Goal: Communication & Community: Answer question/provide support

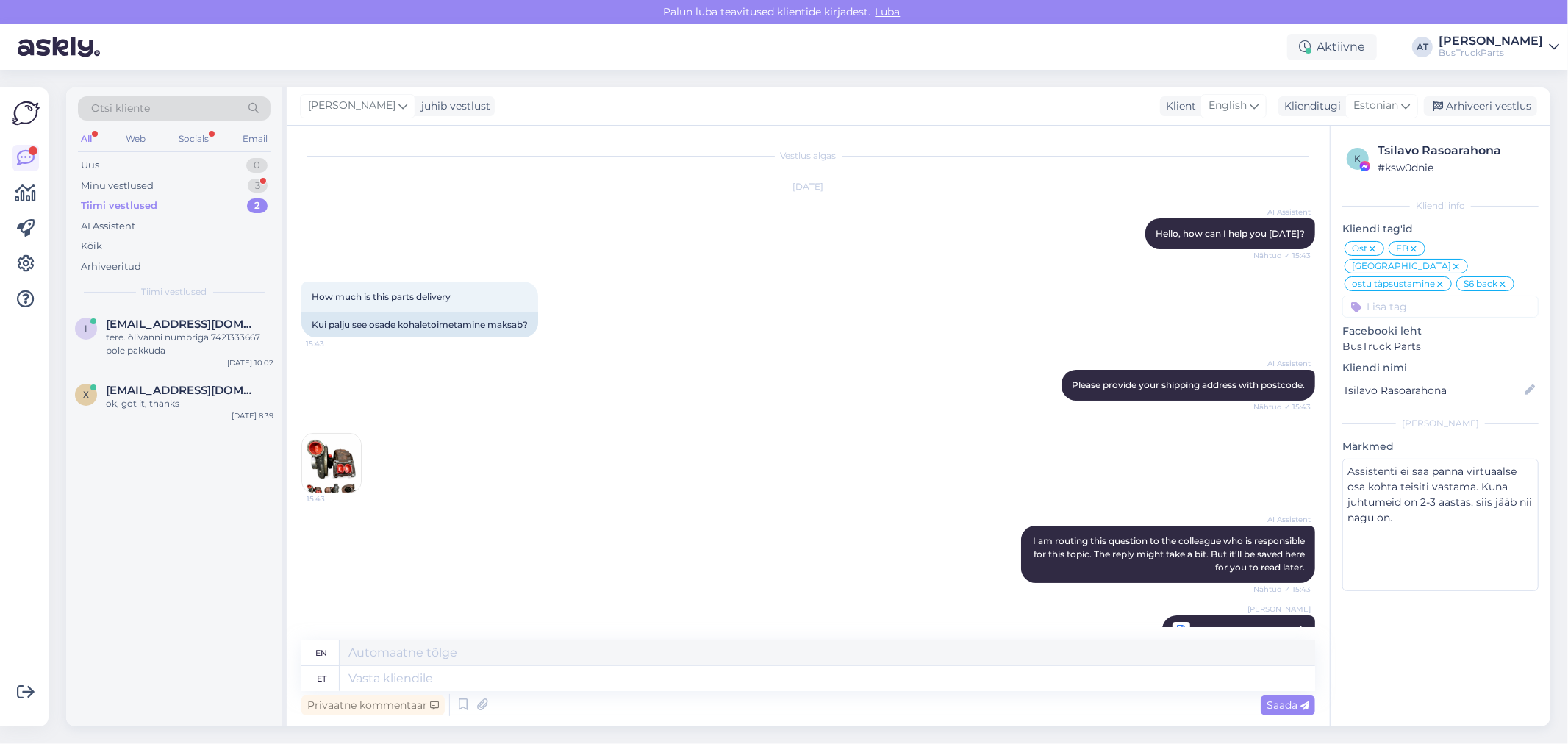
scroll to position [8925, 0]
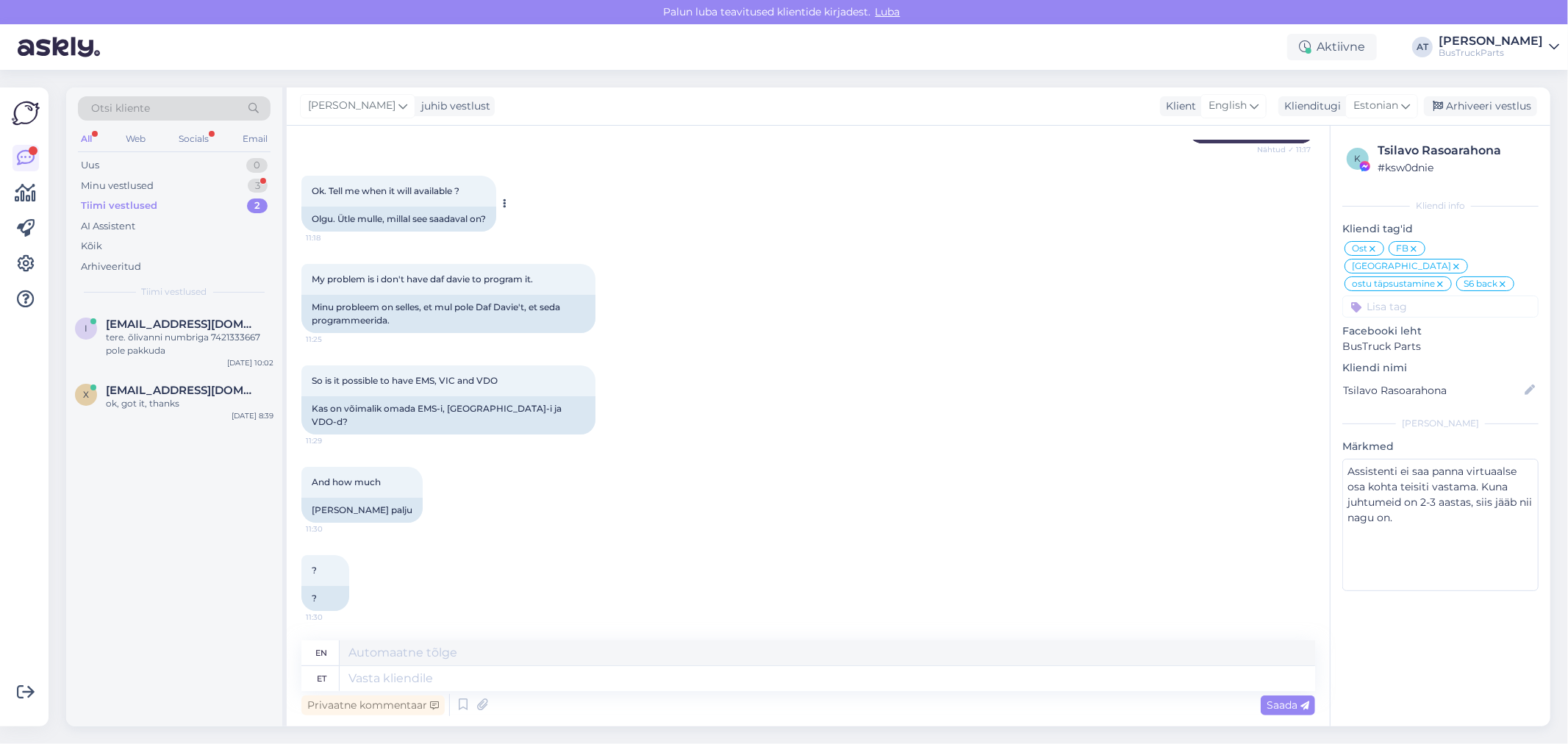
click at [433, 232] on div "Olgu. Ütle mulle, millal see saadaval on?" at bounding box center [398, 219] width 195 height 25
click at [430, 325] on div "Minu probleem on selles, et mul pole Daf Davie't, et seda programmeerida." at bounding box center [448, 313] width 294 height 38
click at [509, 325] on div "Minu probleem on selles, et mul pole Daf Davie't, et seda programmeerida." at bounding box center [448, 313] width 294 height 38
click at [405, 428] on div "Kas on võimalik omada EMS-i, [GEOGRAPHIC_DATA]-i ja VDO-d?" at bounding box center [448, 415] width 294 height 38
drag, startPoint x: 523, startPoint y: 417, endPoint x: 604, endPoint y: 424, distance: 81.3
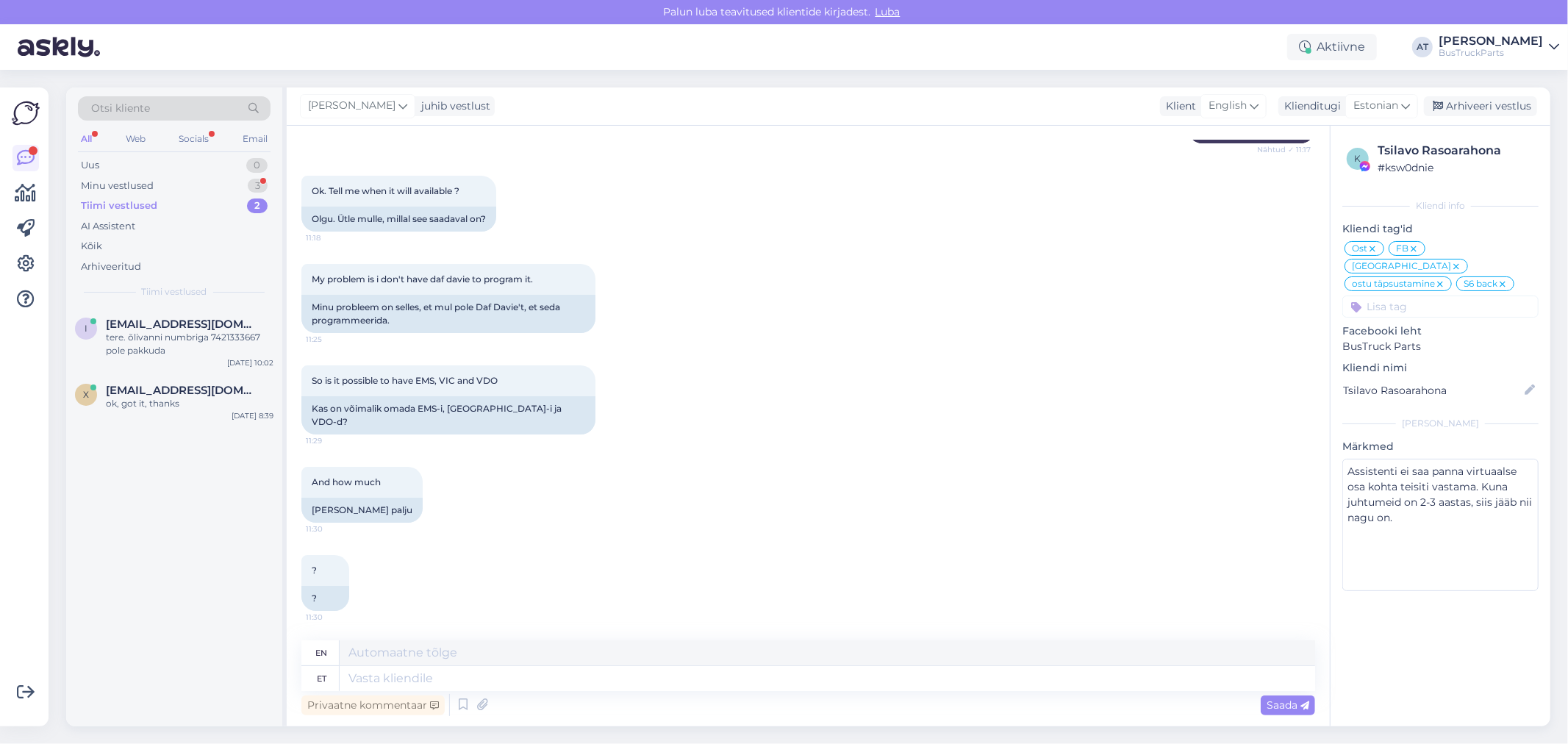
click at [525, 417] on div "Kas on võimalik omada EMS-i, [GEOGRAPHIC_DATA]-i ja VDO-d?" at bounding box center [448, 415] width 294 height 38
click at [333, 513] on div "[PERSON_NAME] palju" at bounding box center [361, 510] width 121 height 25
click at [397, 429] on div "Kas on võimalik omada EMS-i, [GEOGRAPHIC_DATA]-i ja VDO-d?" at bounding box center [448, 415] width 294 height 38
click at [480, 416] on div "Kas on võimalik omada EMS-i, [GEOGRAPHIC_DATA]-i ja VDO-d?" at bounding box center [448, 415] width 294 height 38
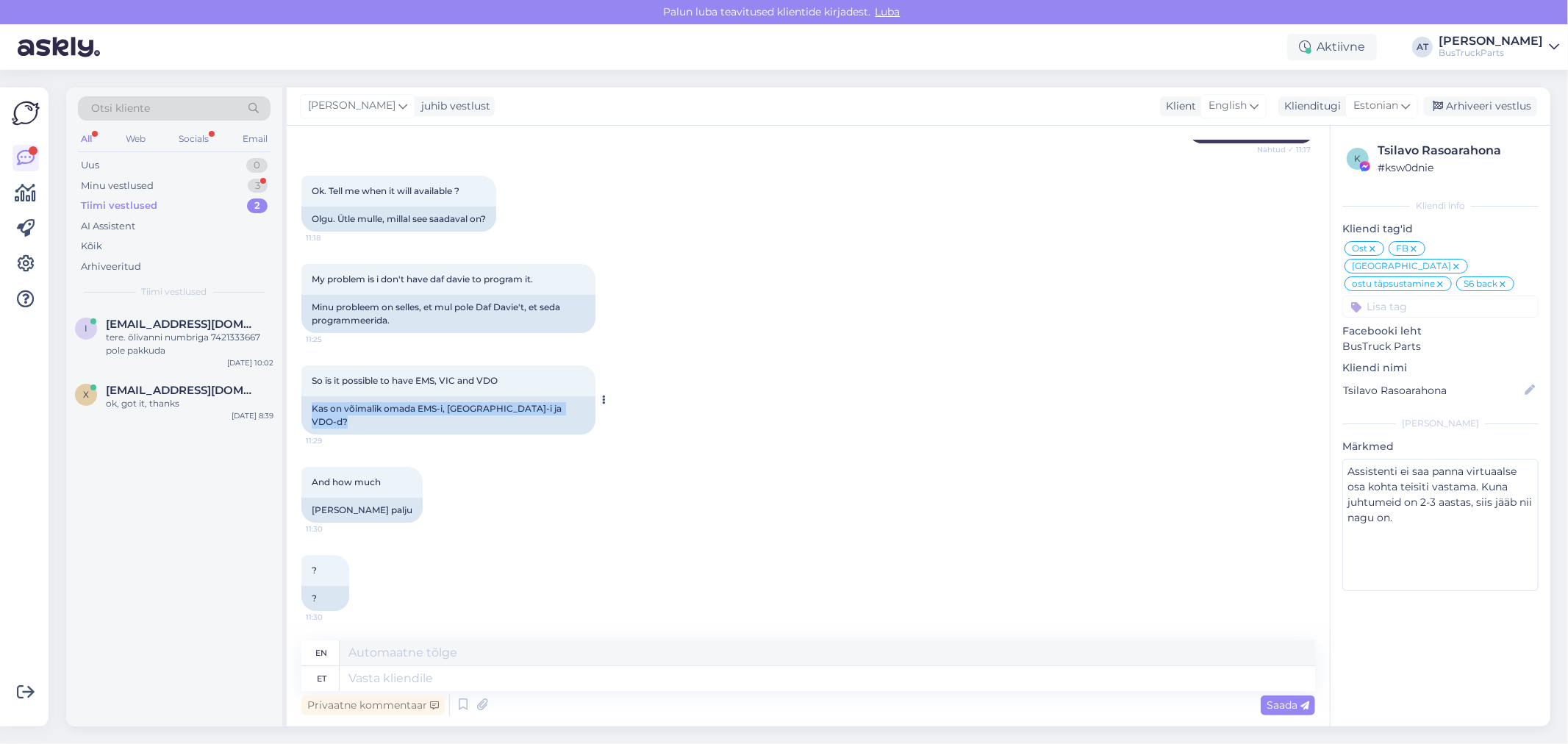
click at [480, 416] on div "Kas on võimalik omada EMS-i, [GEOGRAPHIC_DATA]-i ja VDO-d?" at bounding box center [448, 415] width 294 height 38
click at [332, 381] on div "So is it possible to have EMS, VIC and VDO 11:29" at bounding box center [448, 380] width 294 height 30
click at [420, 533] on div "And how much 11:30 [PERSON_NAME] palju" at bounding box center [808, 494] width 1014 height 88
click at [380, 516] on div "[PERSON_NAME] palju" at bounding box center [361, 510] width 121 height 25
click at [538, 677] on textarea at bounding box center [828, 678] width 976 height 25
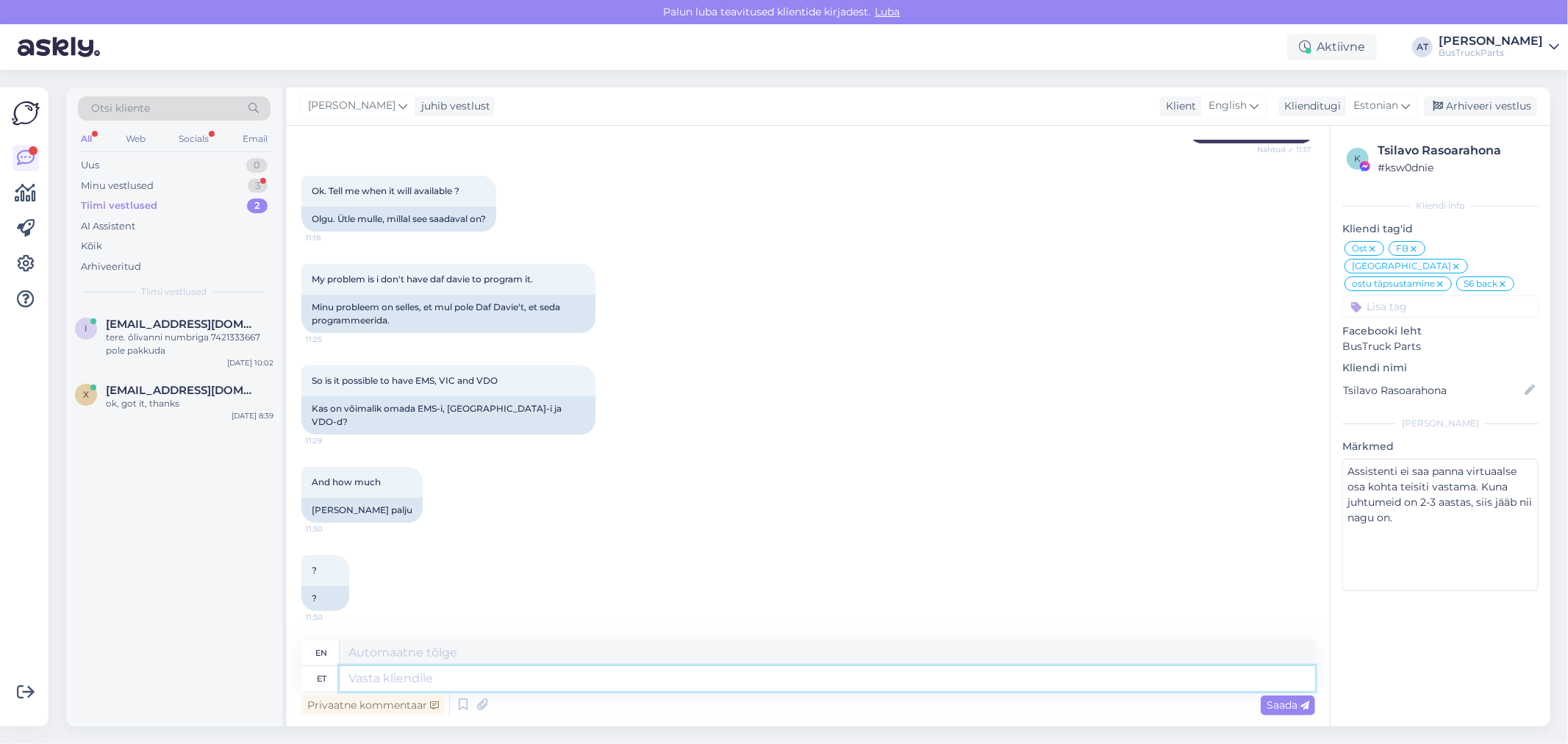
click at [764, 691] on textarea at bounding box center [828, 678] width 976 height 25
click at [753, 681] on textarea at bounding box center [828, 678] width 976 height 25
click at [633, 681] on textarea at bounding box center [828, 678] width 976 height 25
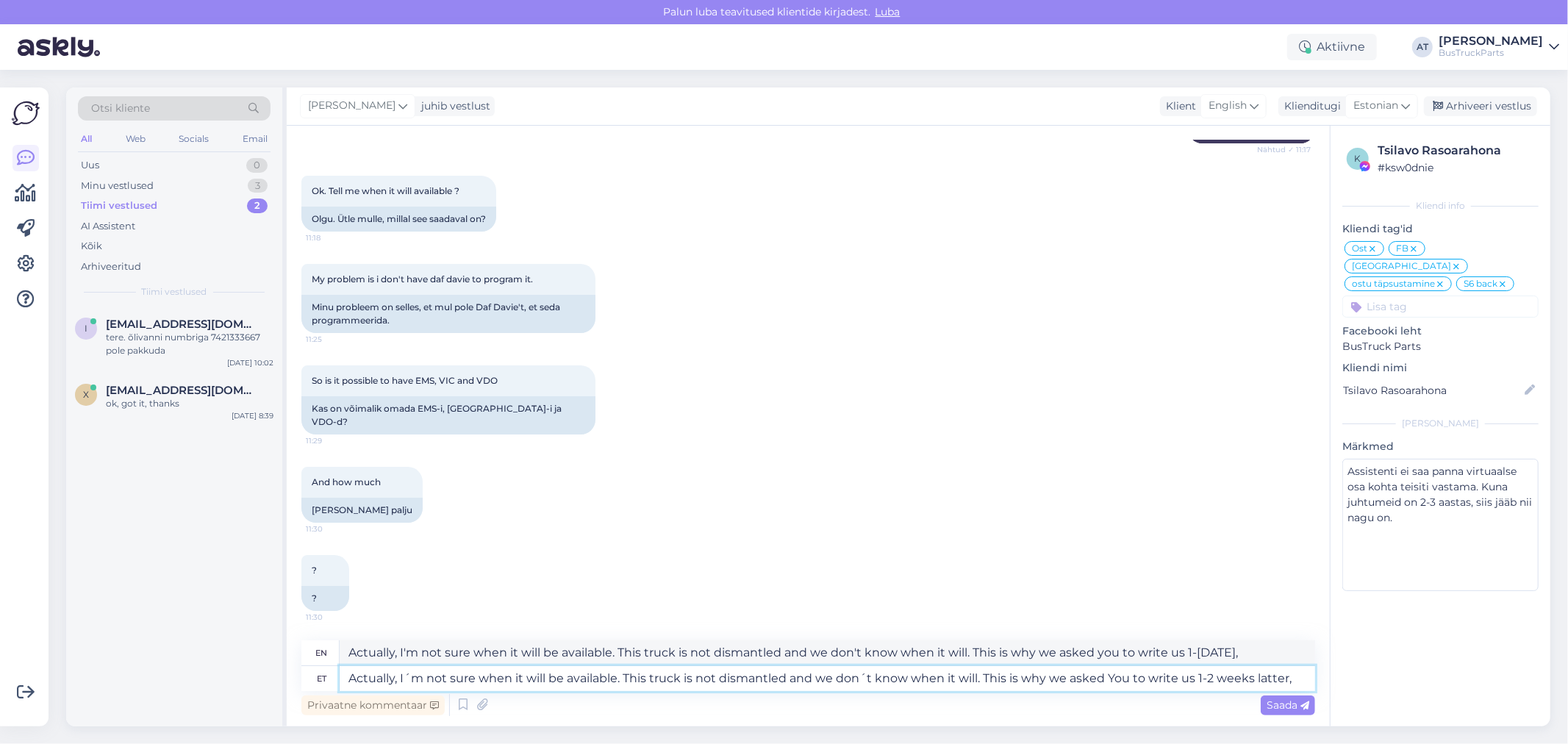
drag, startPoint x: 981, startPoint y: 678, endPoint x: 1284, endPoint y: 682, distance: 303.0
click at [1284, 682] on textarea "Actually, I´m not sure when it will be available. This truck is not dismantled …" at bounding box center [828, 678] width 976 height 25
click at [1268, 682] on textarea "Actually, I´m not sure when it will be available. This truck is not dismantled …" at bounding box center [828, 678] width 976 height 25
click at [1289, 682] on textarea "Actually, I´m not sure when it will be available. This truck is not dismantled …" at bounding box center [828, 678] width 976 height 25
type textarea "Actually, I´m not sure when it will be available. This truck is not dismantled …"
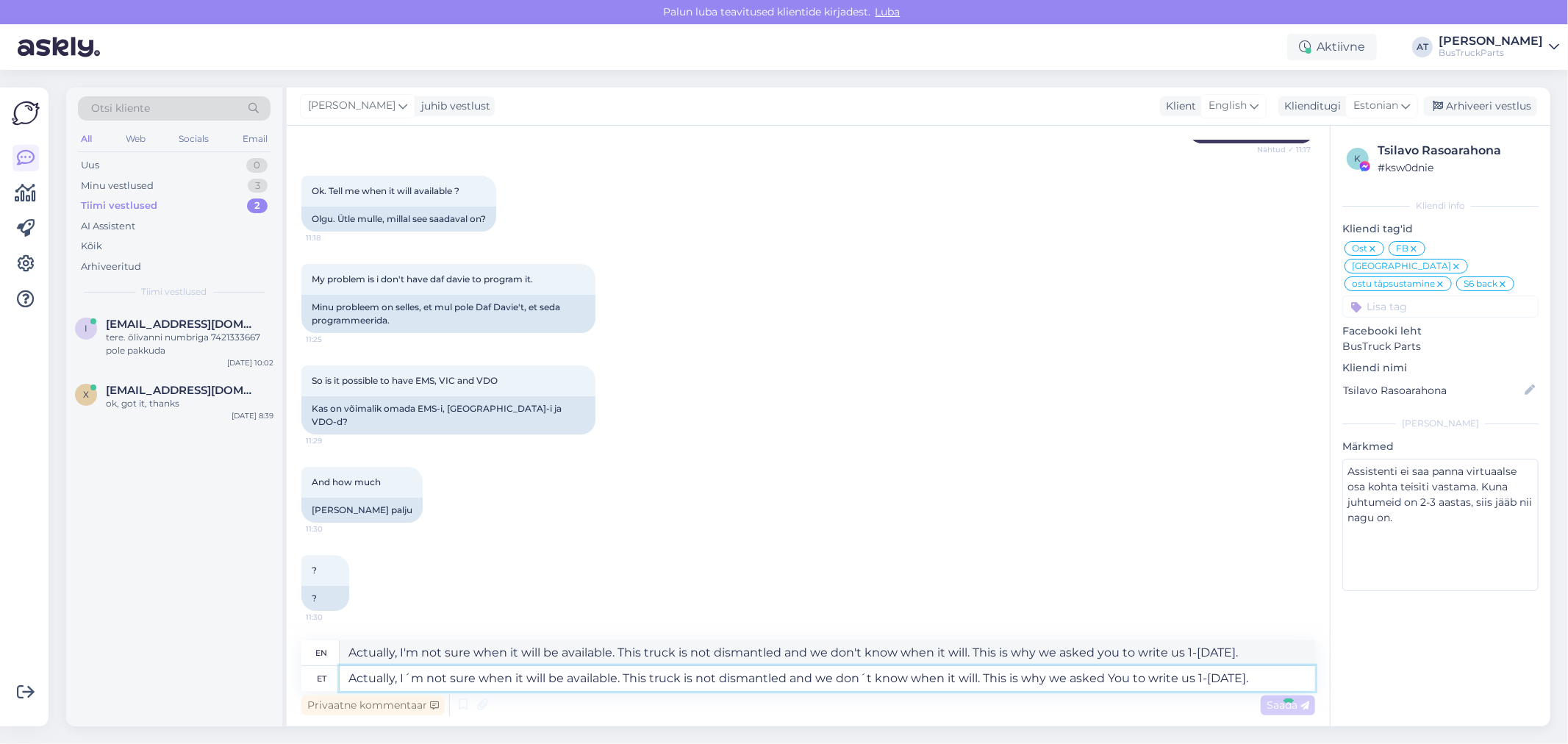
scroll to position [9068, 0]
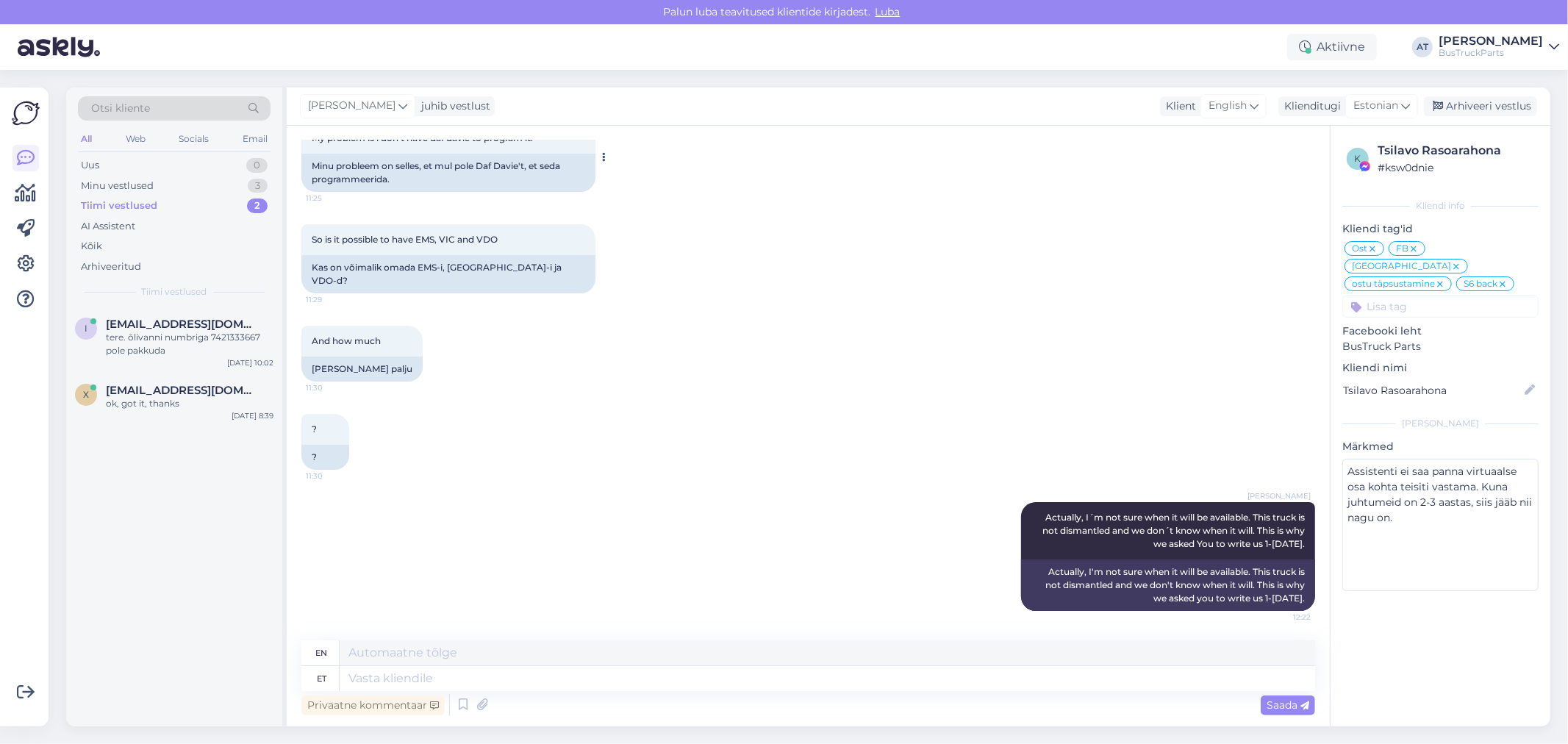
click at [475, 185] on div "Minu probleem on selles, et mul pole Daf Davie't, et seda programmeerida." at bounding box center [448, 172] width 294 height 38
click at [504, 672] on textarea at bounding box center [828, 678] width 976 height 25
click at [925, 680] on textarea at bounding box center [828, 678] width 976 height 25
click at [498, 173] on div "Minu probleem on selles, et mul pole Daf Davie't, et seda programmeerida." at bounding box center [448, 172] width 294 height 38
click at [665, 671] on textarea at bounding box center [828, 678] width 976 height 25
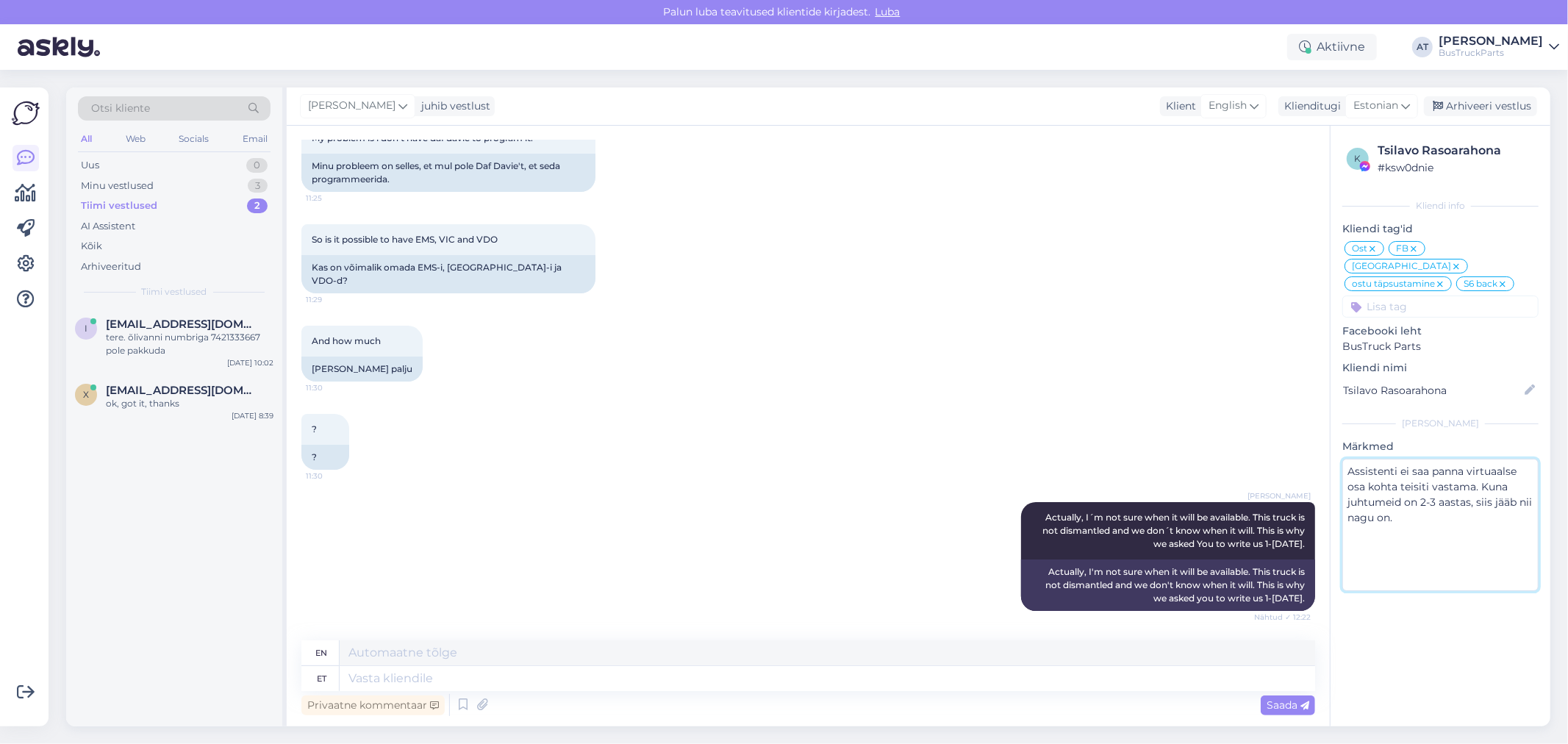
click at [1480, 574] on textarea "Assistenti ei saa panna virtuaalse osa kohta teisiti vastama. Kuna juhtumeid on…" at bounding box center [1440, 524] width 196 height 132
drag, startPoint x: 774, startPoint y: 517, endPoint x: 774, endPoint y: 506, distance: 11.0
click at [774, 512] on div "[PERSON_NAME] Actually, I´m not sure when it will be available. This truck is n…" at bounding box center [808, 556] width 1014 height 141
drag, startPoint x: 480, startPoint y: 175, endPoint x: 524, endPoint y: 180, distance: 44.3
click at [524, 180] on div "Minu probleem on selles, et mul pole Daf Davie't, et seda programmeerida." at bounding box center [448, 172] width 294 height 38
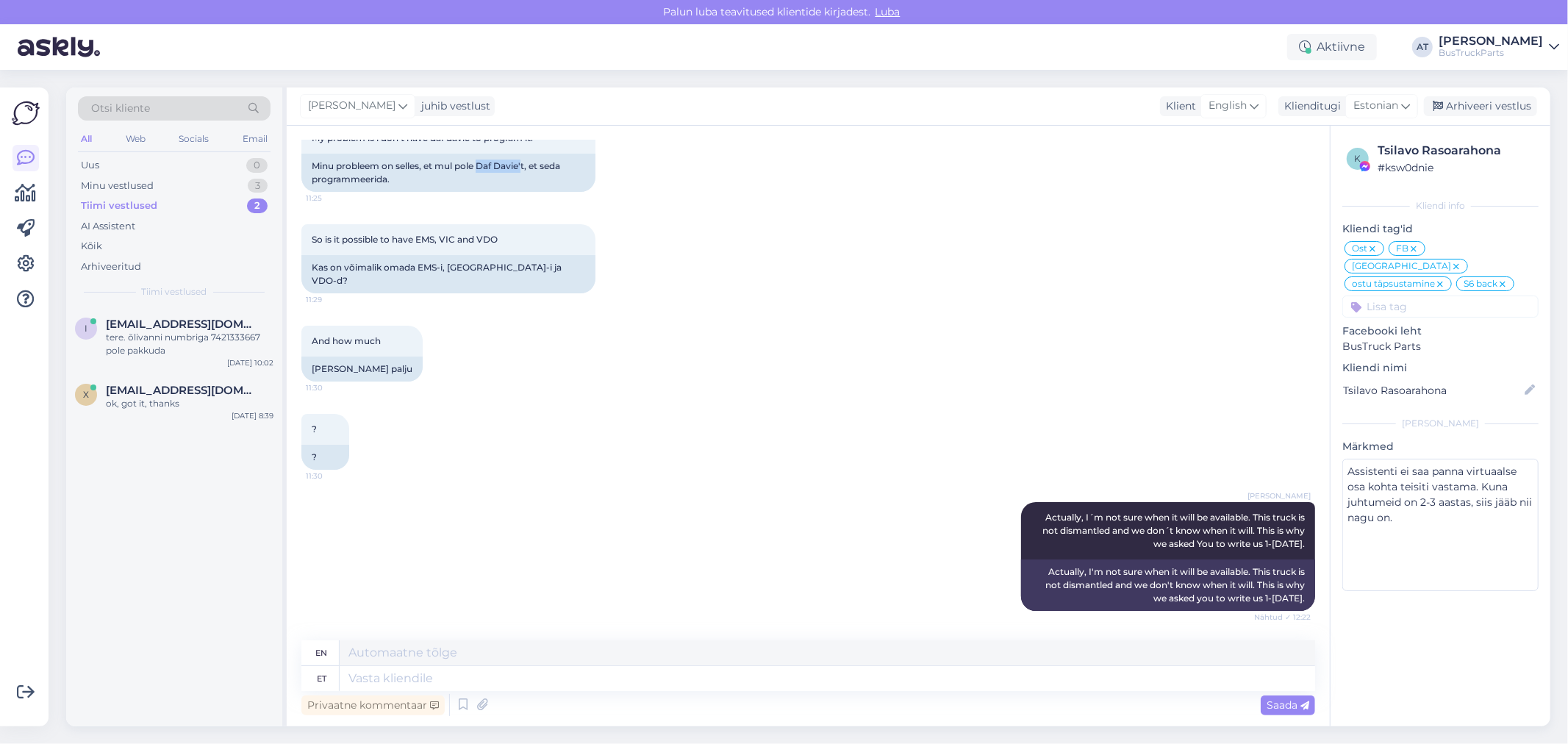
copy div "Daf [PERSON_NAME]'"
click at [556, 689] on div "en et Privaatne kommentaar Saada" at bounding box center [808, 679] width 1014 height 79
click at [559, 677] on textarea at bounding box center [828, 678] width 976 height 25
paste textarea "Daf [PERSON_NAME]'"
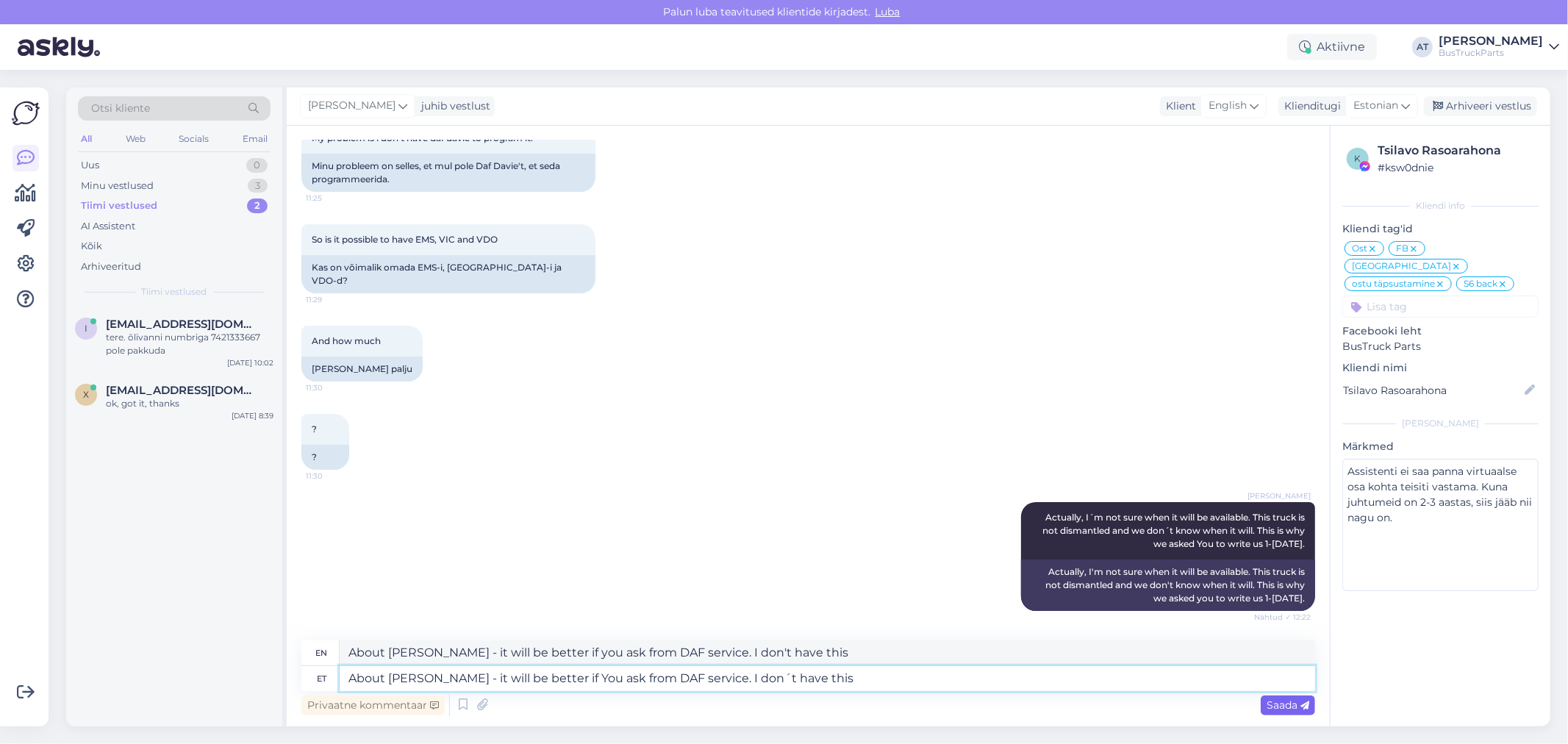
type textarea "About [PERSON_NAME] - it will be better if You ask from DAF service. I don´t ha…"
drag, startPoint x: 1282, startPoint y: 706, endPoint x: 1318, endPoint y: 531, distance: 178.7
click at [1281, 707] on span "Saada" at bounding box center [1288, 705] width 43 height 13
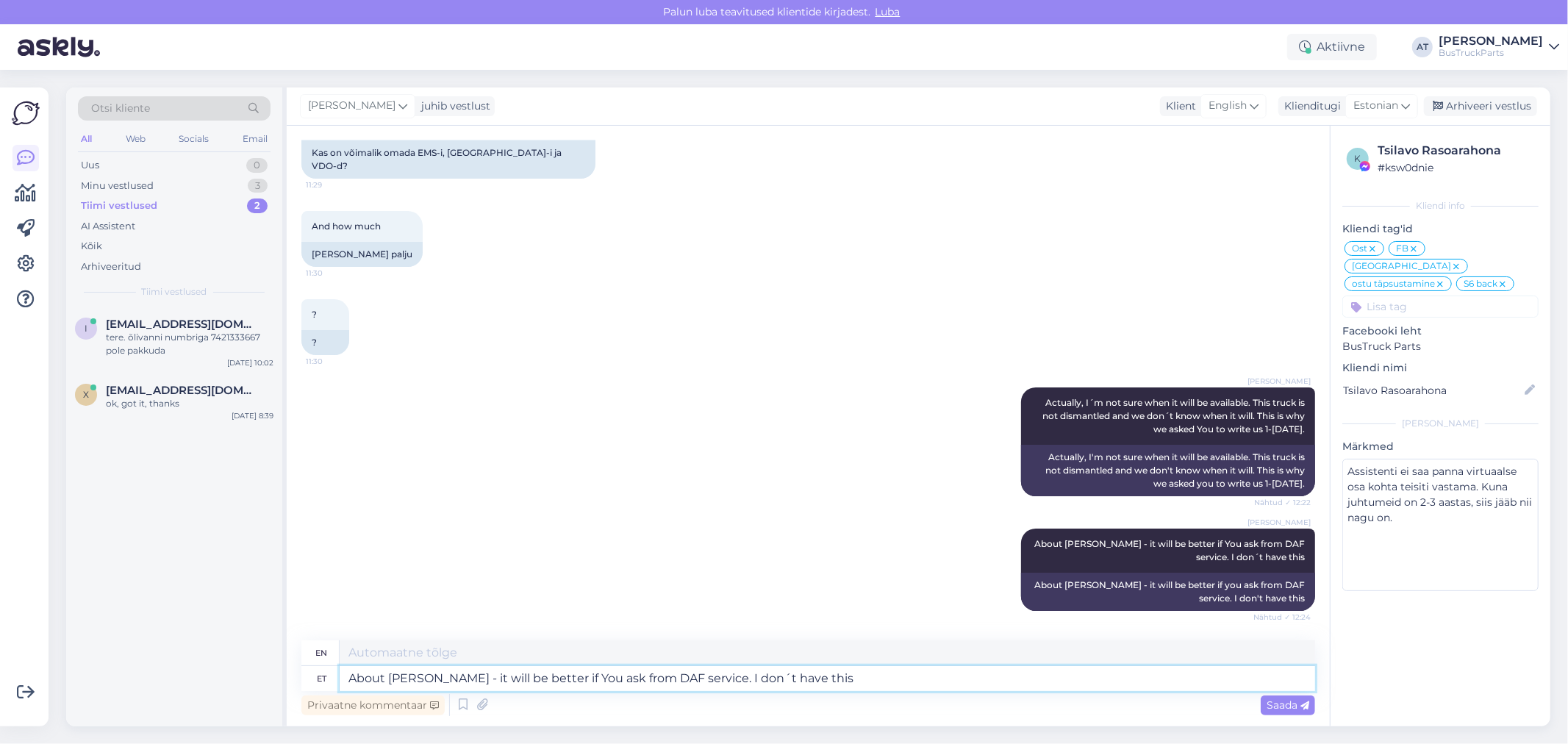
click at [599, 669] on textarea "About [PERSON_NAME] - it will be better if You ask from DAF service. I don´t ha…" at bounding box center [828, 678] width 976 height 25
paste textarea "If you still have the old block, or communication exists Then we can clone it I…"
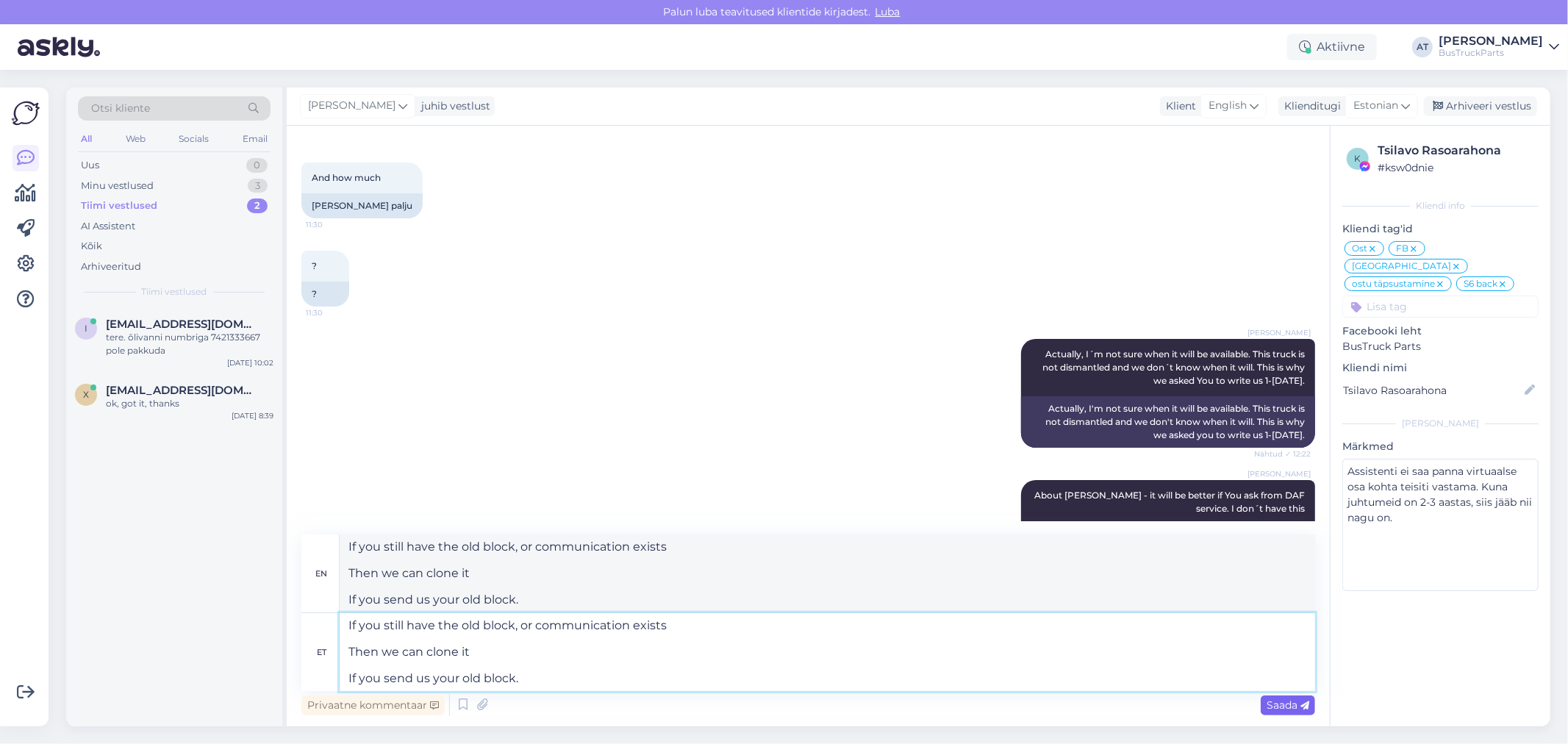
type textarea "If you still have the old block, or communication exists Then we can clone it I…"
click at [1274, 701] on span "Saada" at bounding box center [1288, 705] width 43 height 13
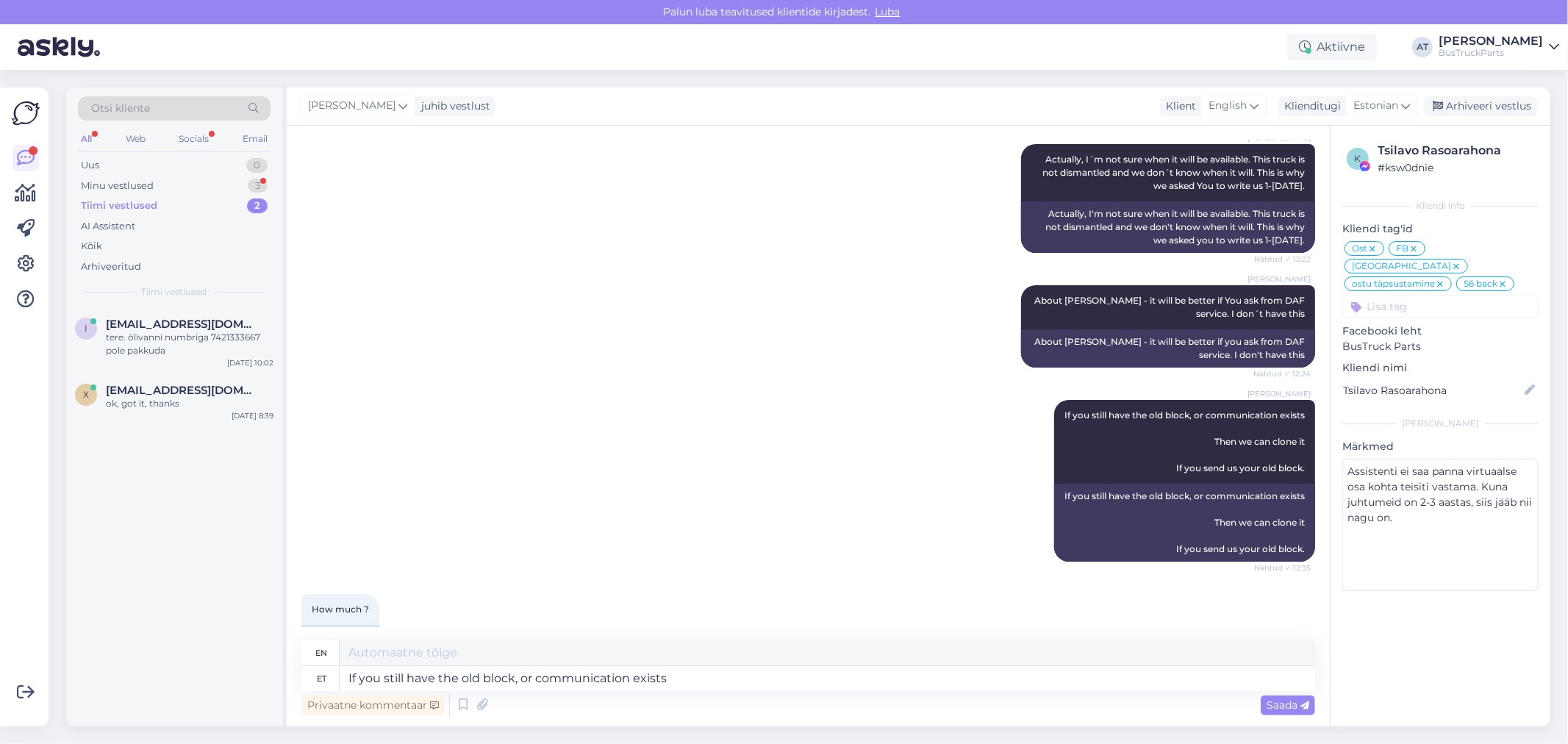
scroll to position [9464, 0]
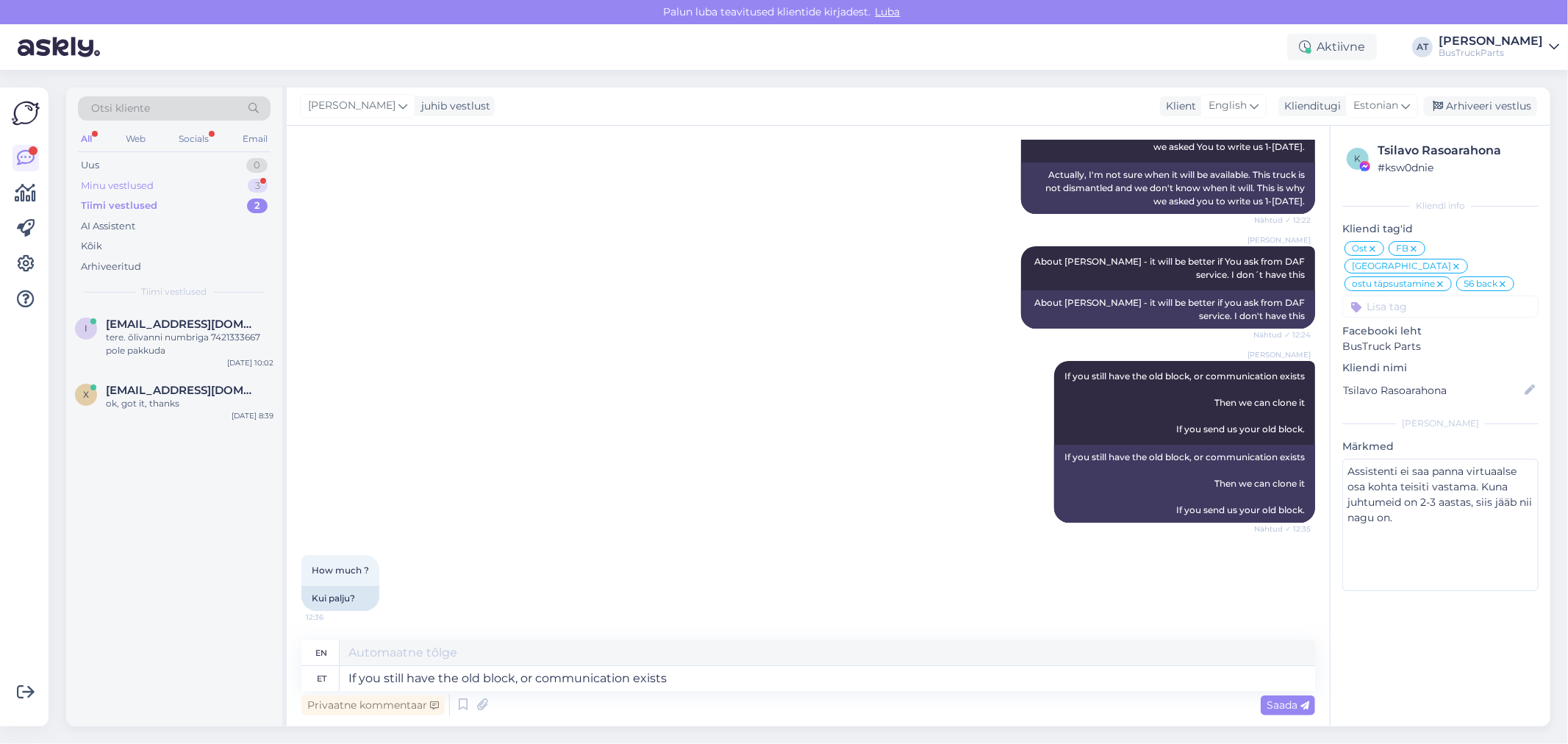
click at [200, 179] on div "Minu vestlused 3" at bounding box center [174, 186] width 192 height 20
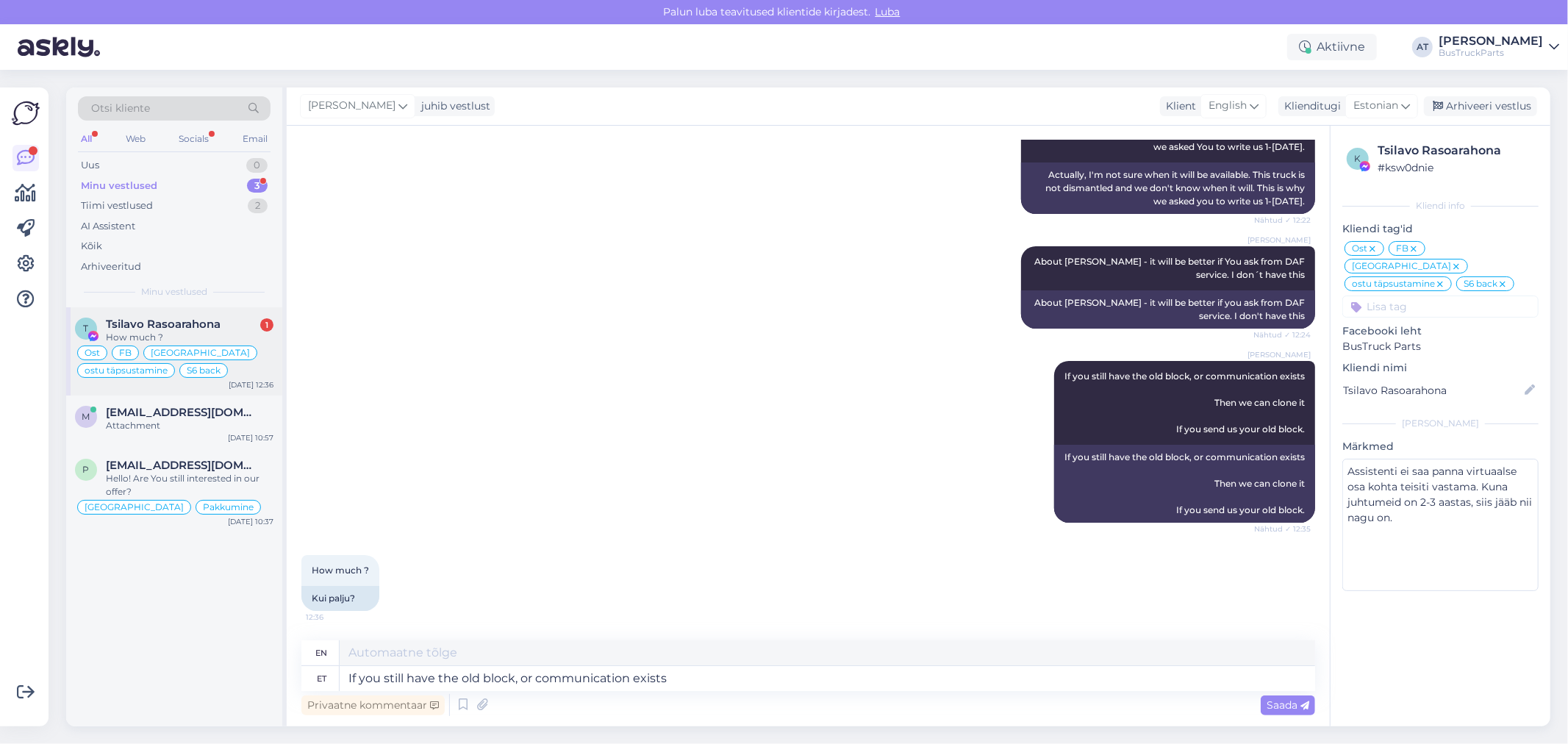
click at [191, 322] on span "Tsilavo Rasoarahona" at bounding box center [164, 324] width 115 height 13
click at [589, 678] on textarea at bounding box center [828, 678] width 976 height 25
type textarea "tas"
type textarea "cup"
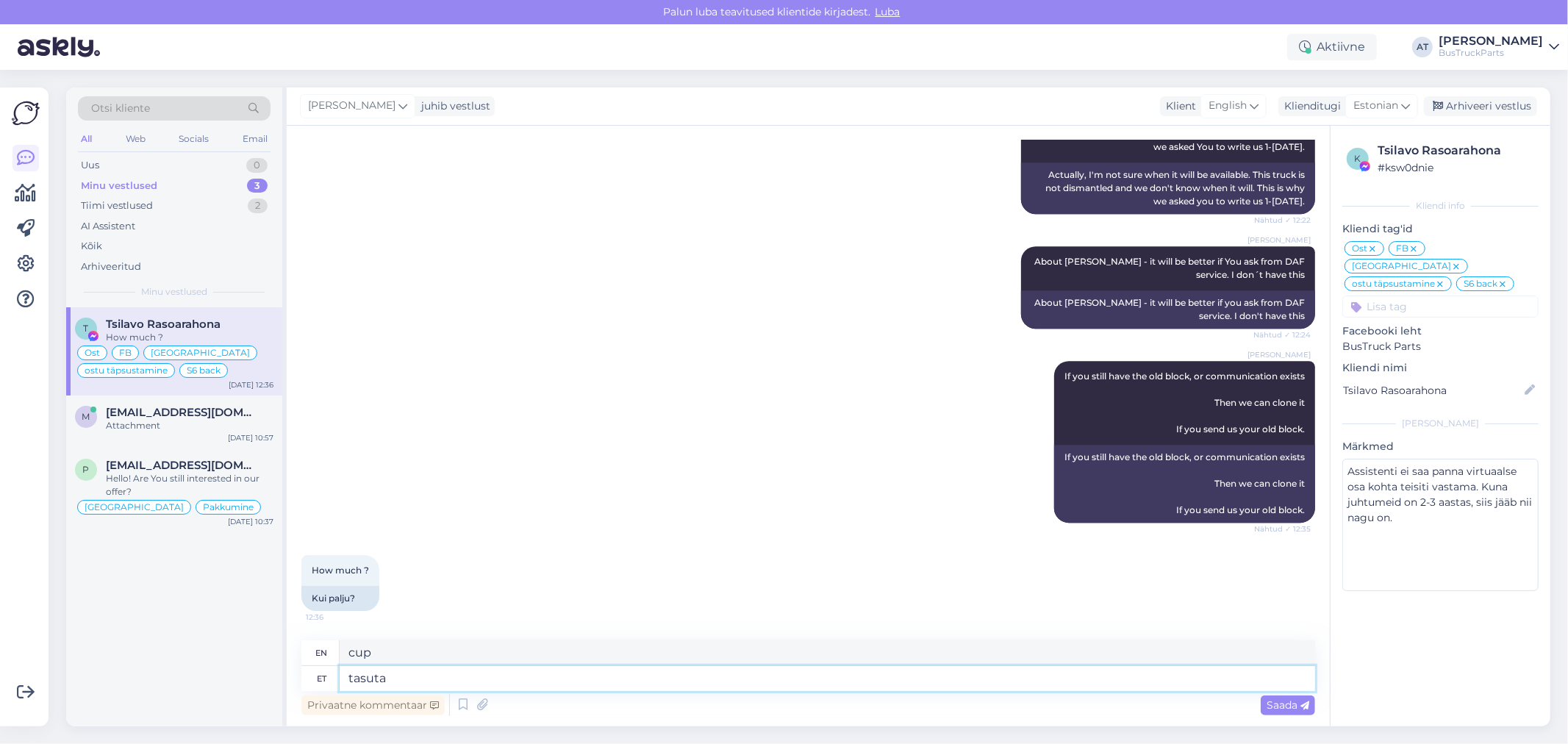
type textarea "tasuta"
type textarea "free"
type textarea "tasuta, k"
type textarea "free,"
type textarea "tasuta, kui"
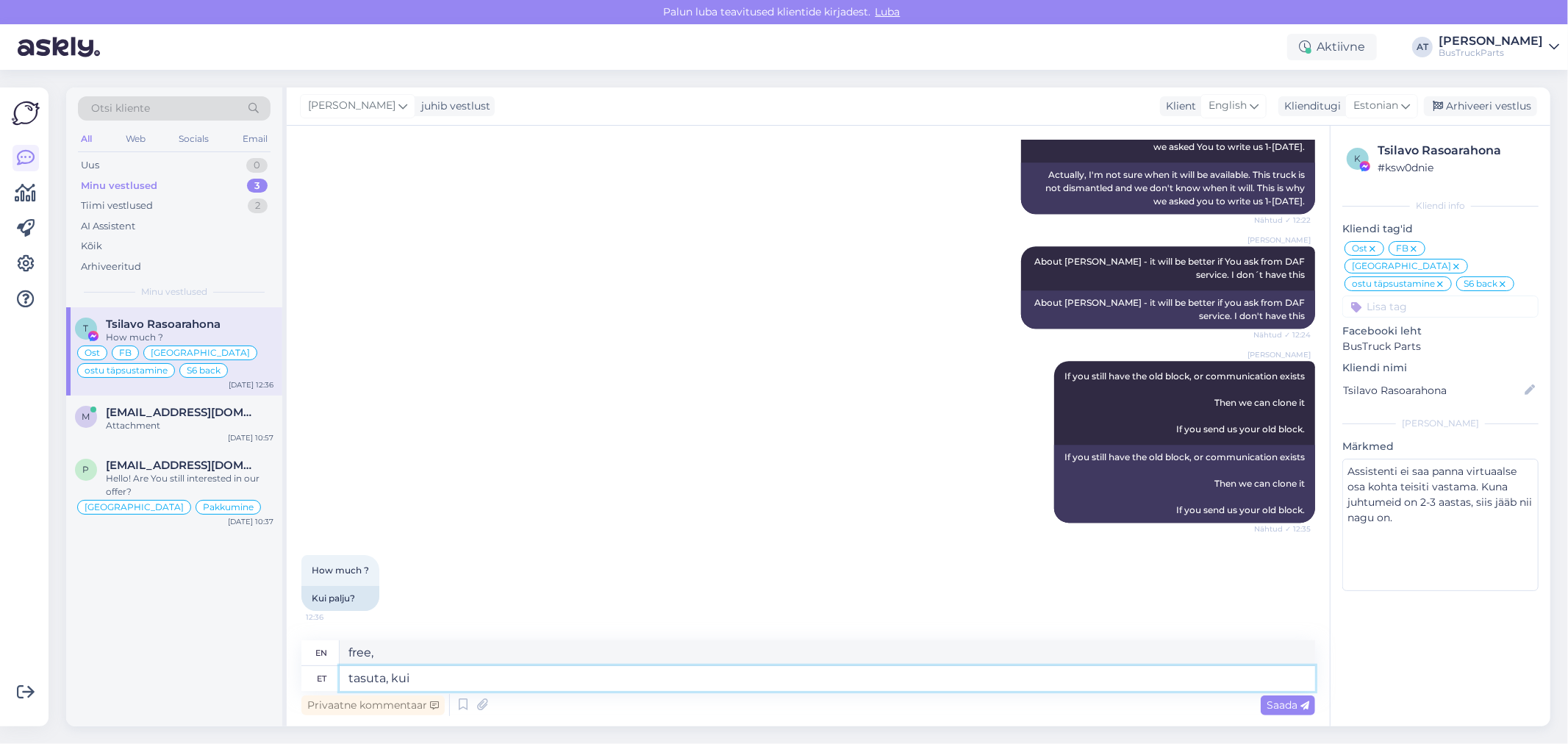
type textarea "free of charge if"
type textarea "tasuta, kui ostate"
type textarea "free when you buy"
type textarea "tasuta, kui ostate meie pl"
type textarea "free when you buy from us"
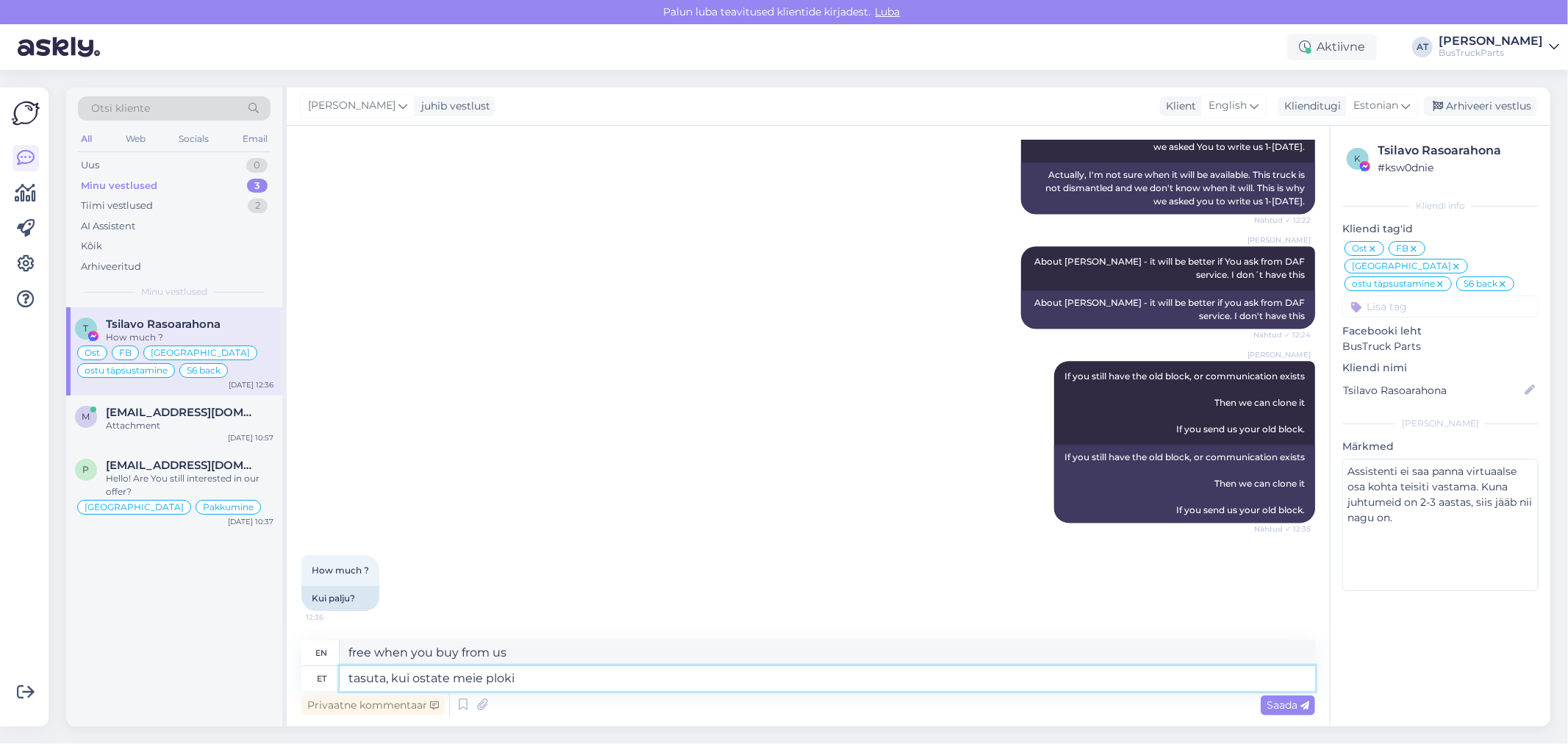
type textarea "tasuta, kui ostate meie ploki :"
type textarea "free when you buy our block"
type textarea "tasuta, kui ostate meie ploki :)"
type textarea "free if you buy our block :)"
click at [486, 678] on textarea "tasuta, kui ostate meie ploki :)" at bounding box center [828, 678] width 976 height 25
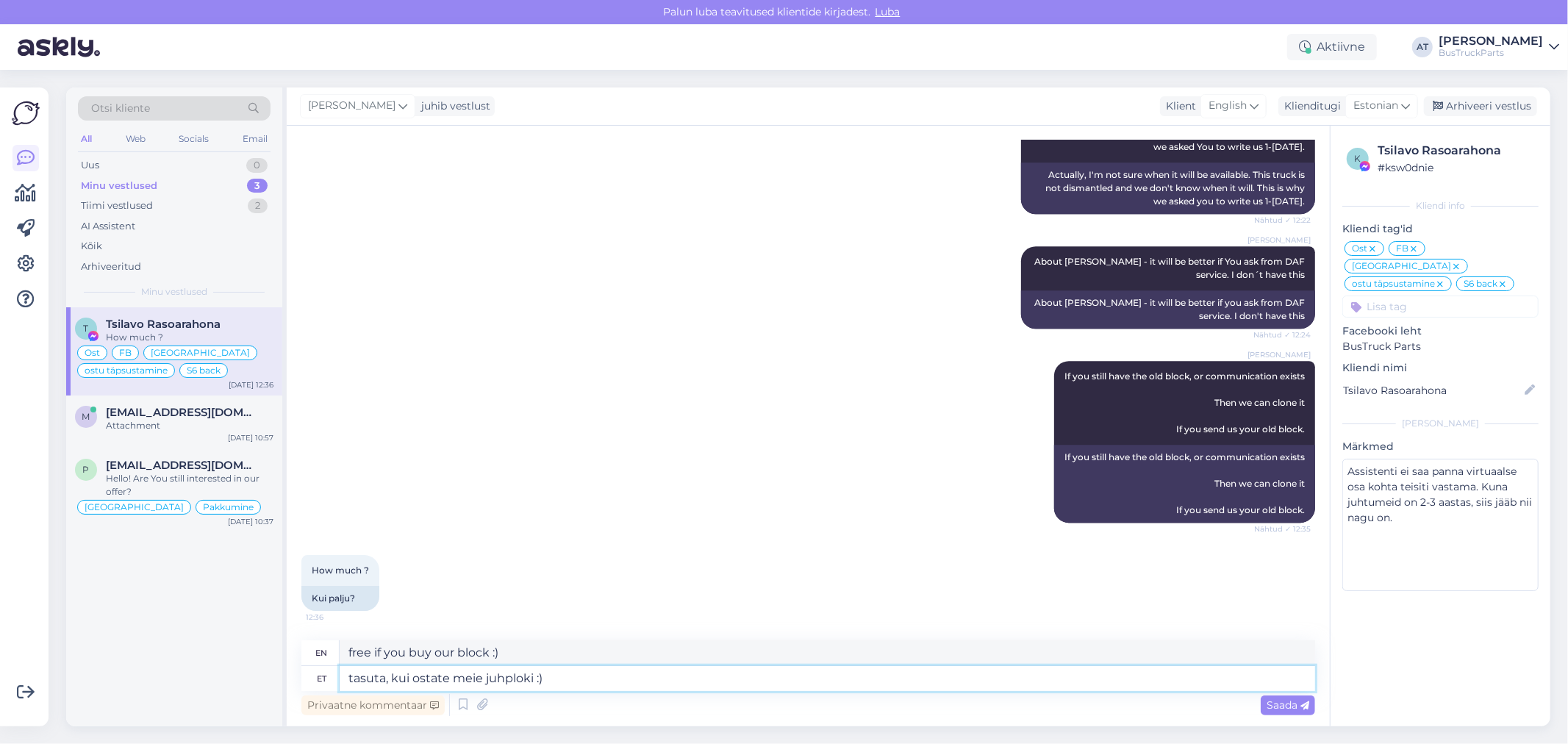
type textarea "tasuta, kui ostate meie juhtploki :)"
type textarea "free if you buy our control unit :)"
type textarea "tasuta, kui ostate meie juhtploki :)"
click at [1277, 700] on span "Saada" at bounding box center [1288, 705] width 43 height 13
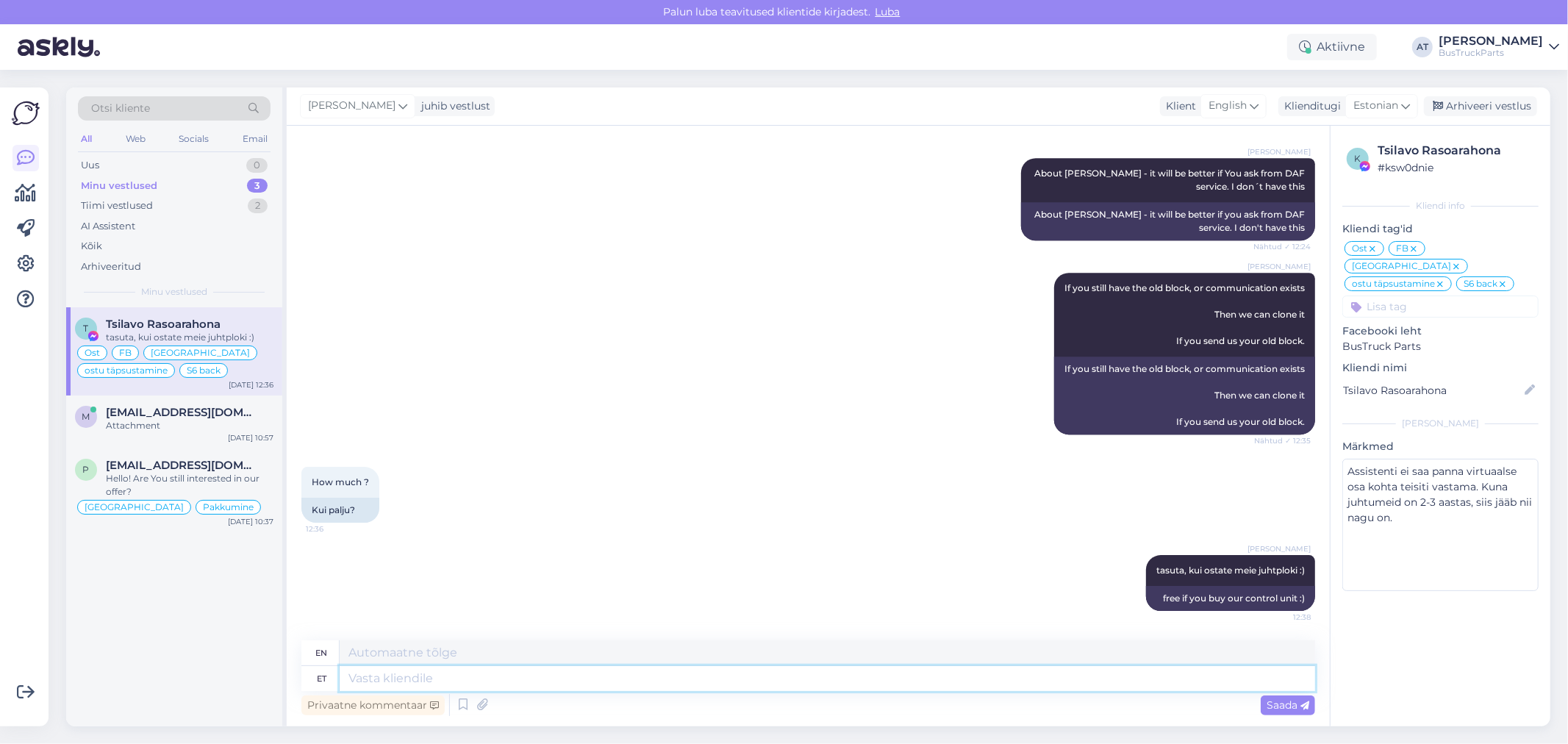
click at [825, 678] on textarea at bounding box center [828, 678] width 976 height 25
drag, startPoint x: 1131, startPoint y: 581, endPoint x: 1077, endPoint y: 568, distance: 55.5
click at [1133, 581] on div at bounding box center [1139, 583] width 13 height 55
click at [1046, 561] on div "[PERSON_NAME] tasuta, kui ostate meie juhtploki :) 12:38 free if you buy our co…" at bounding box center [808, 582] width 1014 height 88
click at [1370, 45] on div "Aktiivne" at bounding box center [1331, 47] width 90 height 27
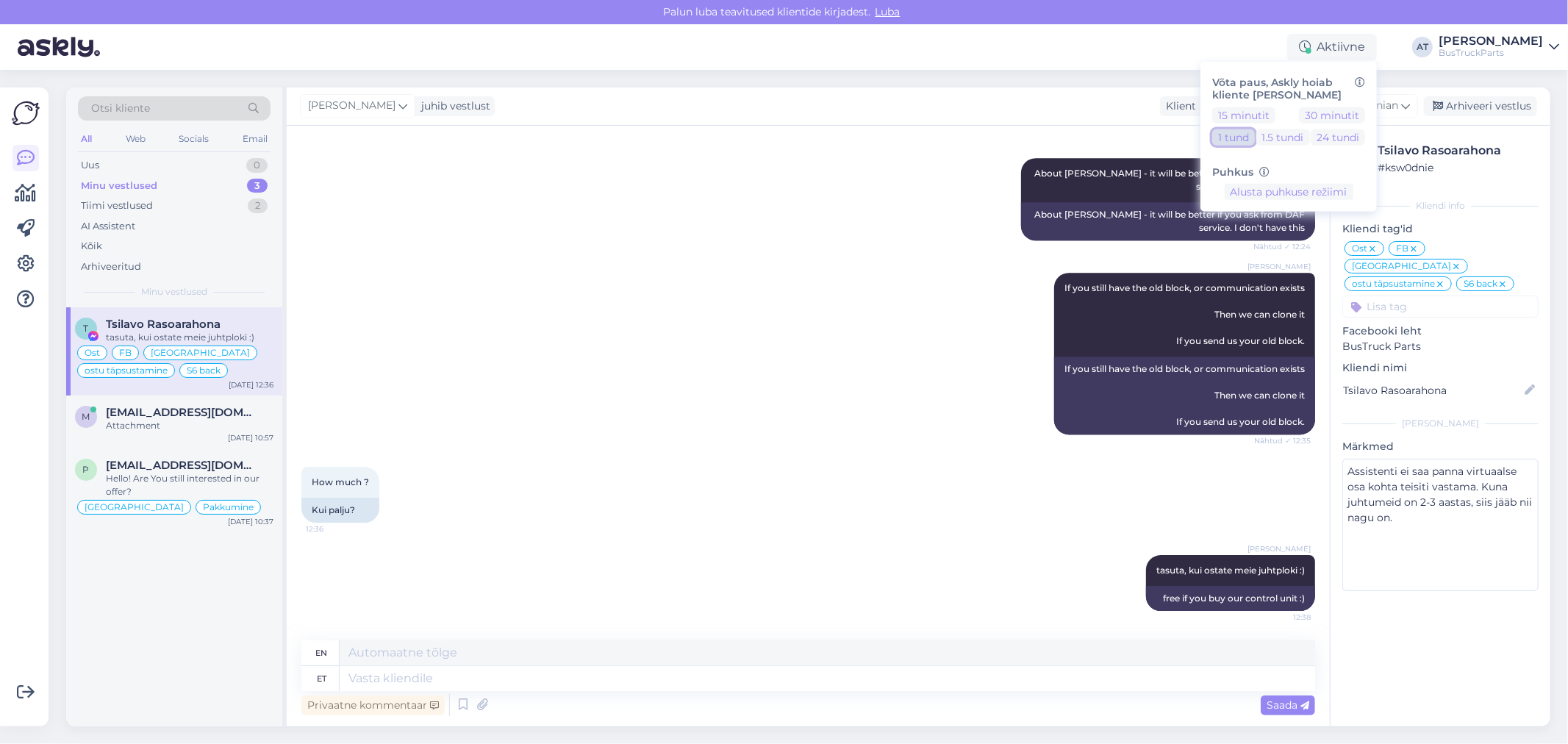
click at [1255, 133] on button "1 tund" at bounding box center [1234, 137] width 43 height 17
click at [554, 361] on div "[PERSON_NAME] If you still have the old block, or communication exists Then we …" at bounding box center [808, 354] width 1014 height 194
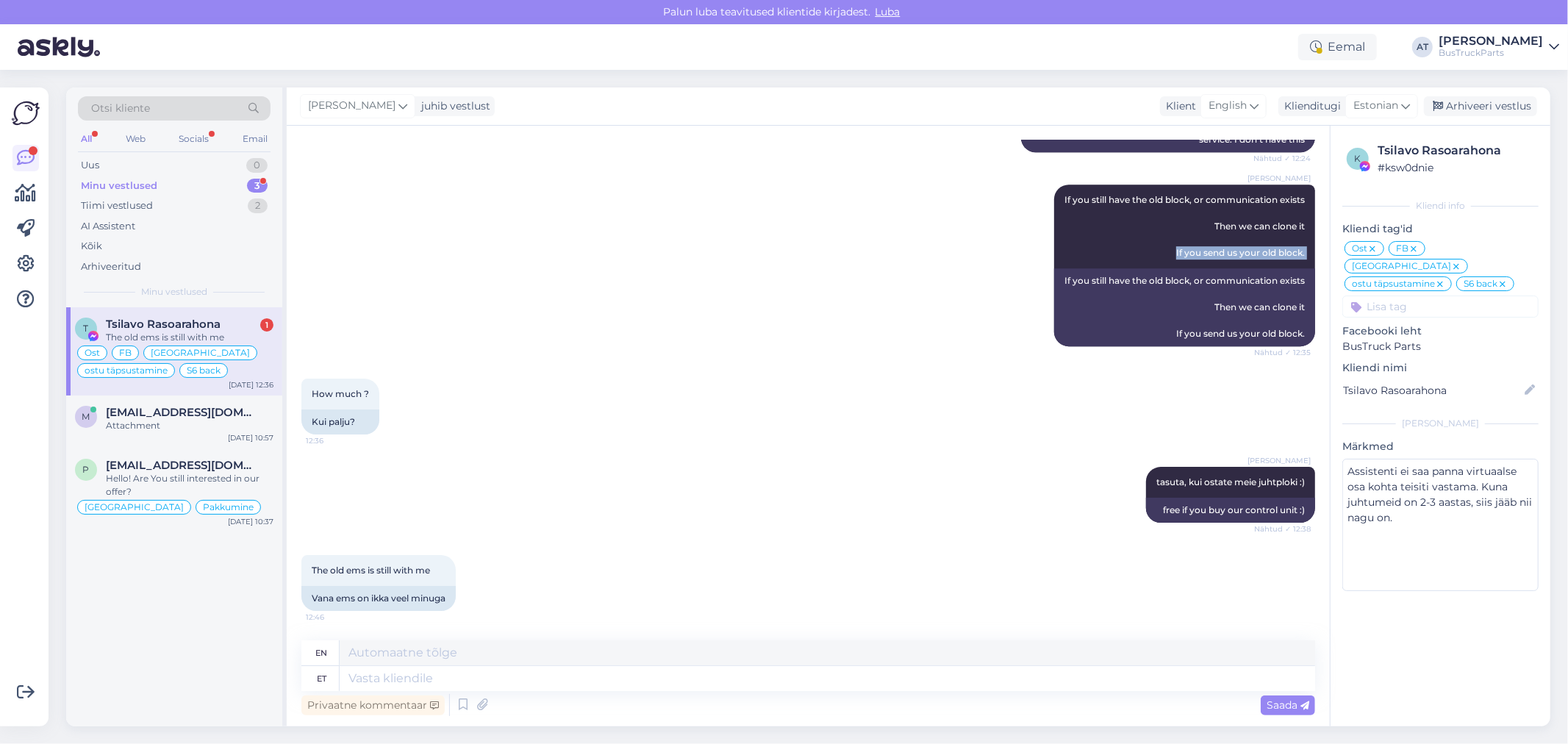
scroll to position [8724, 0]
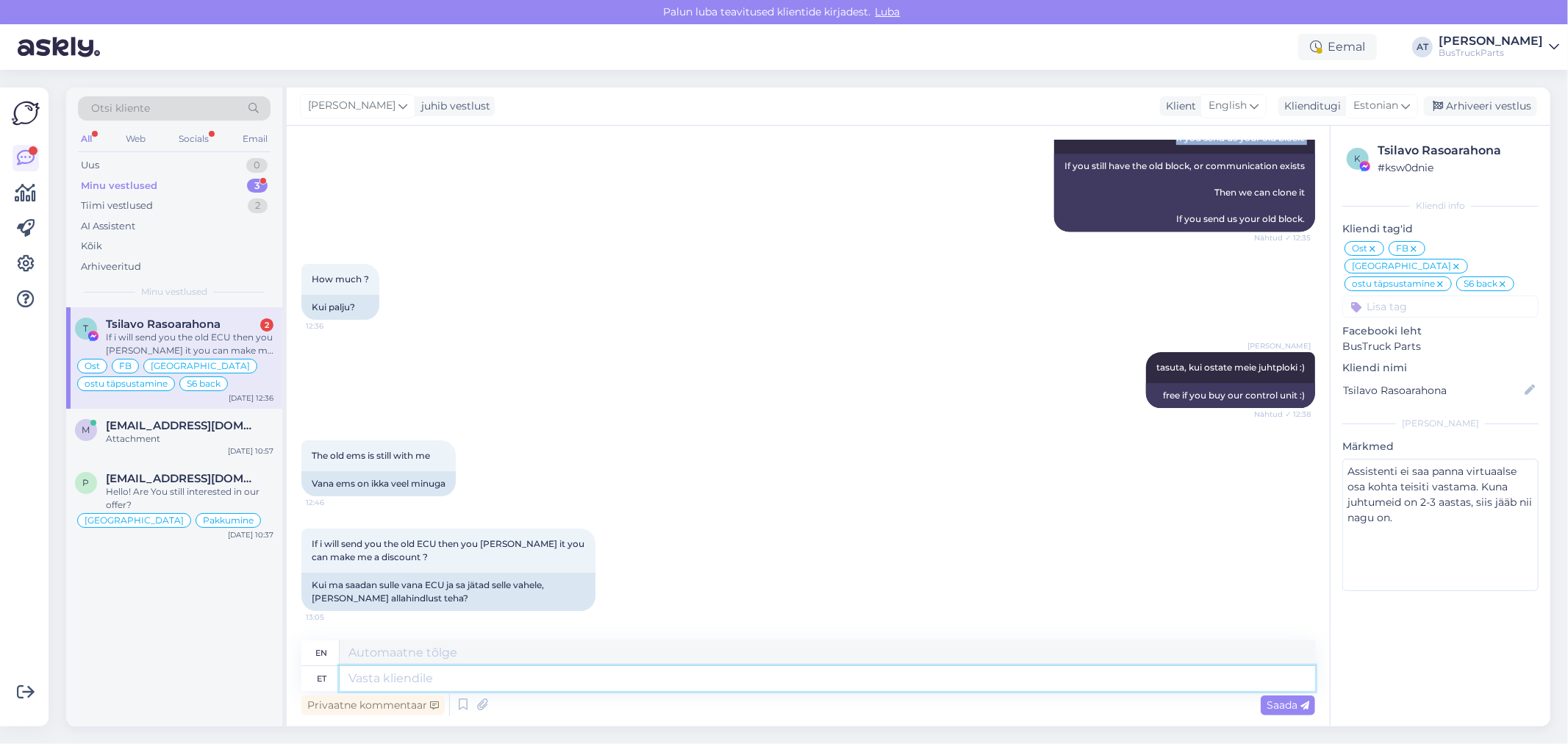
click at [542, 677] on textarea at bounding box center [828, 678] width 976 height 25
type textarea "But"
paste textarea "only if old EMS has still communication"
type textarea "But"
type textarea "But only if old EMS has still communication"
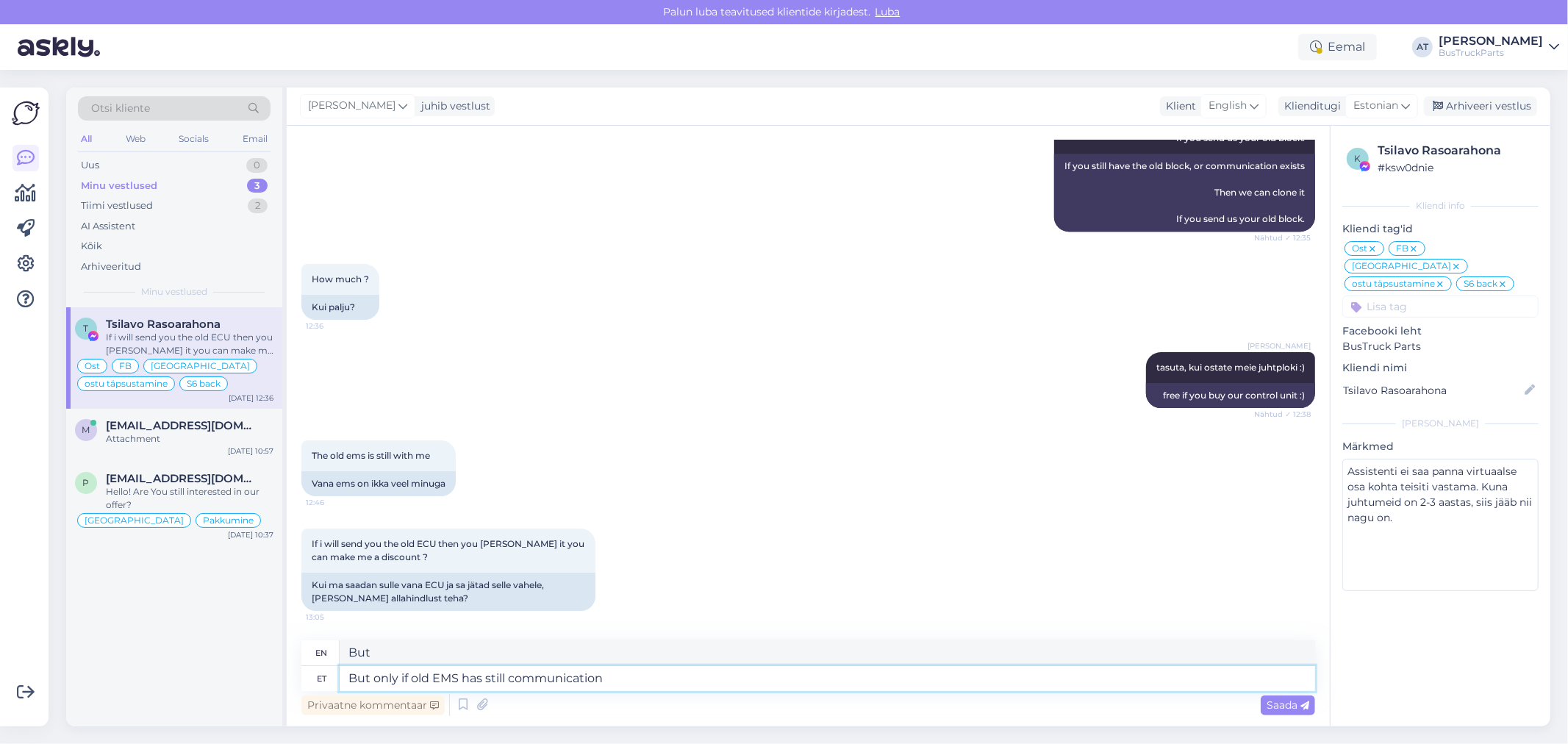
type textarea "But only if old EMS still has communication"
click at [377, 677] on textarea "But only if old EMS has still communication" at bounding box center [828, 678] width 976 height 25
type textarea "But we can do thisonly if old EMS has still communication"
type textarea "But we can do this only if old EMS still has communication"
type textarea "But we can do this only if old EMS has still communication"
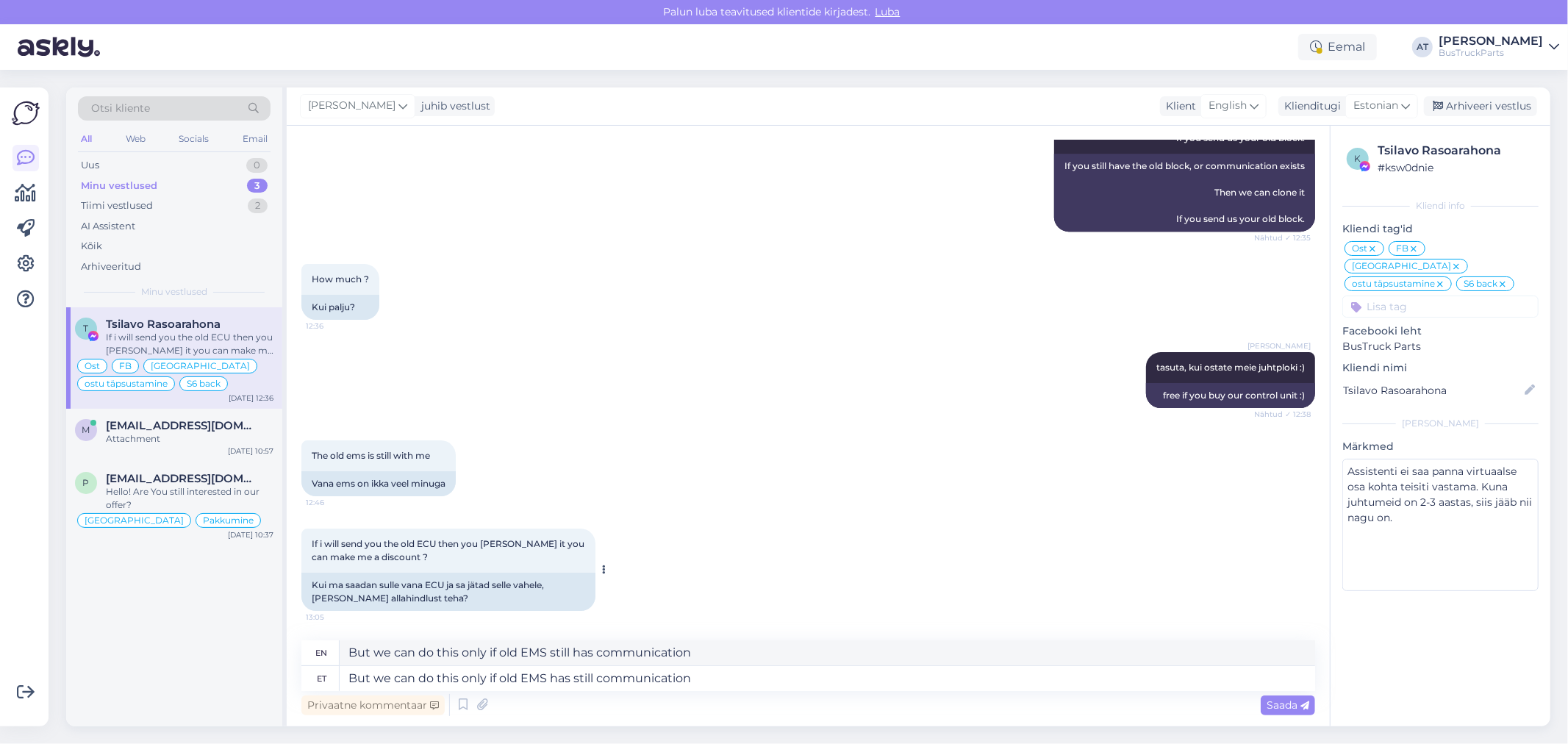
click at [492, 603] on div "Kui ma saadan sulle vana ECU ja sa jätad selle vahele, [PERSON_NAME] allahindlu…" at bounding box center [448, 592] width 294 height 38
click at [534, 586] on div "Kui ma saadan sulle vana ECU ja sa jätad selle vahele, [PERSON_NAME] allahindlu…" at bounding box center [448, 592] width 294 height 38
click at [1281, 700] on span "Saada" at bounding box center [1288, 705] width 43 height 13
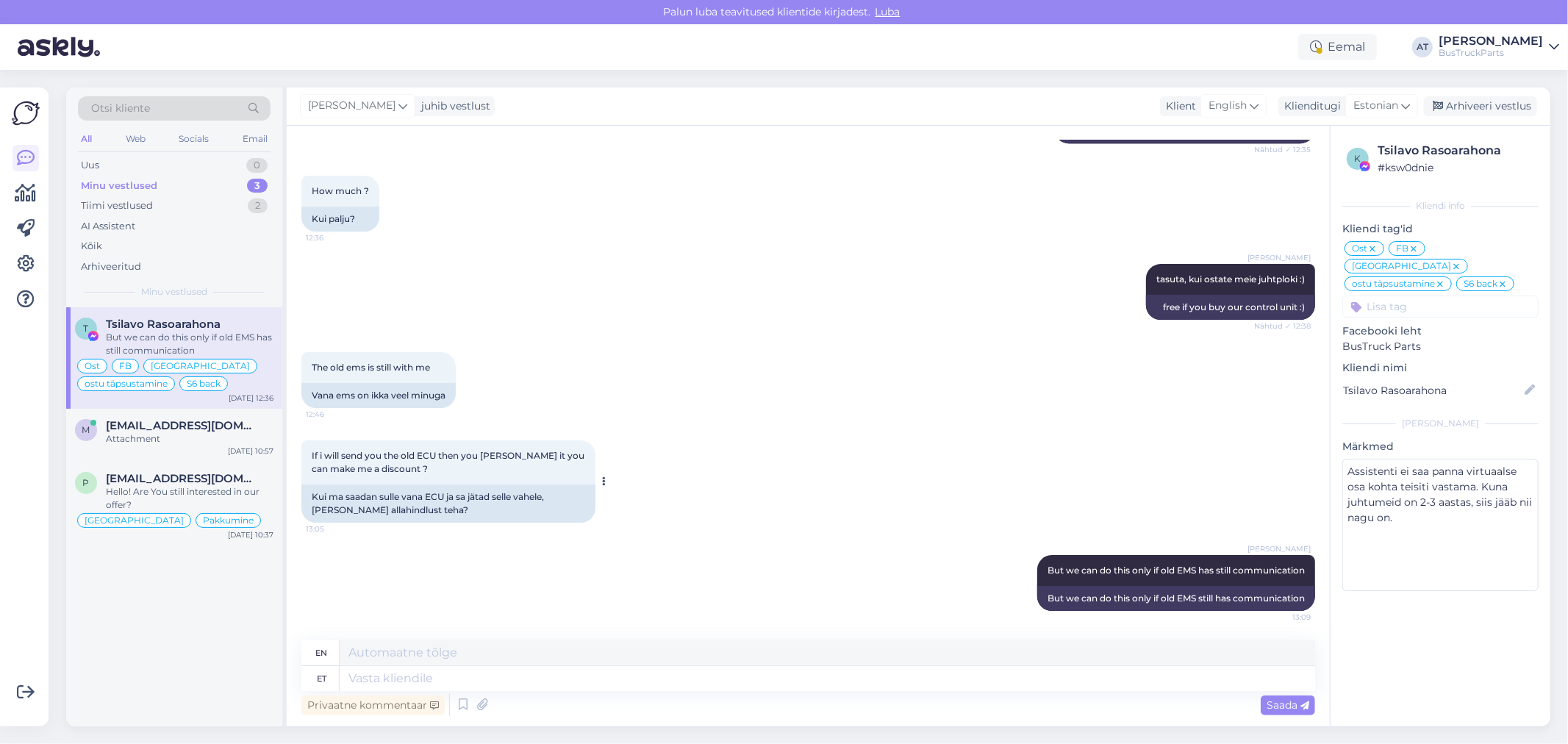
click at [541, 507] on div "Kui ma saadan sulle vana ECU ja sa jätad selle vahele, [PERSON_NAME] allahindlu…" at bounding box center [448, 503] width 294 height 38
click at [515, 471] on div "If i will send you the old ECU then you [PERSON_NAME] it you can make me a disc…" at bounding box center [448, 463] width 294 height 44
click at [866, 671] on textarea at bounding box center [828, 678] width 976 height 25
type textarea "With"
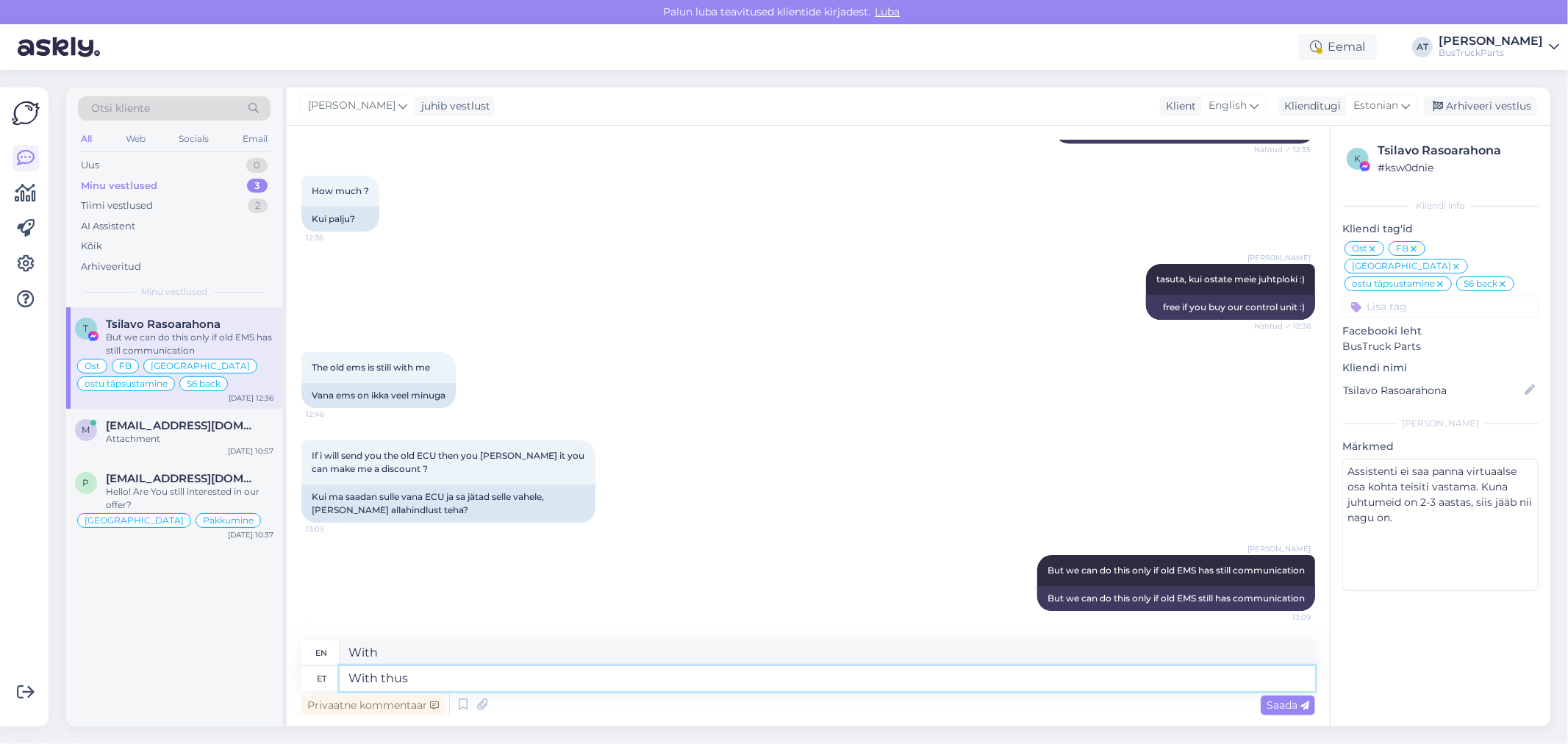
type textarea "With thus"
type textarea "With this"
type textarea "W"
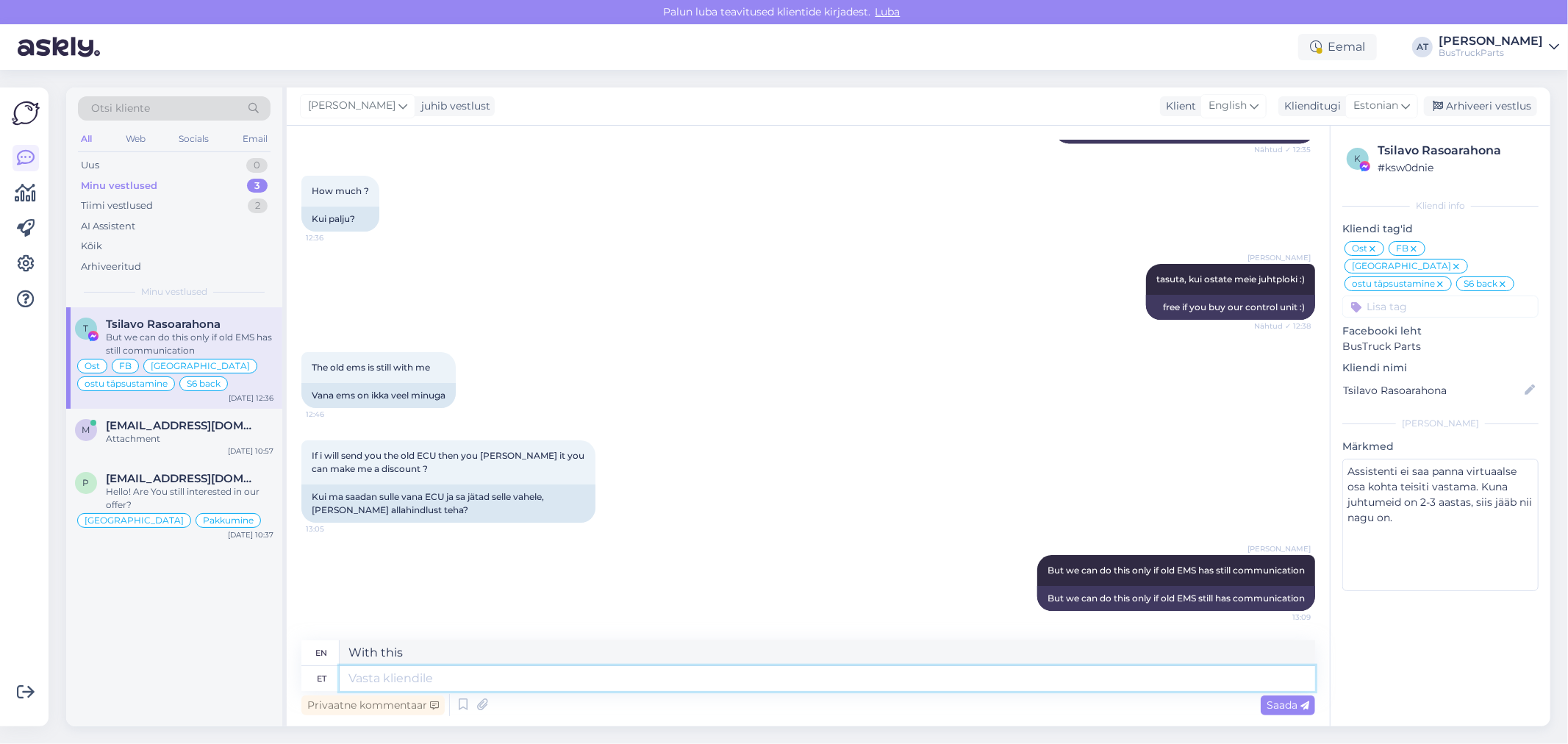
type textarea "With"
type textarea "for"
type textarea "for these"
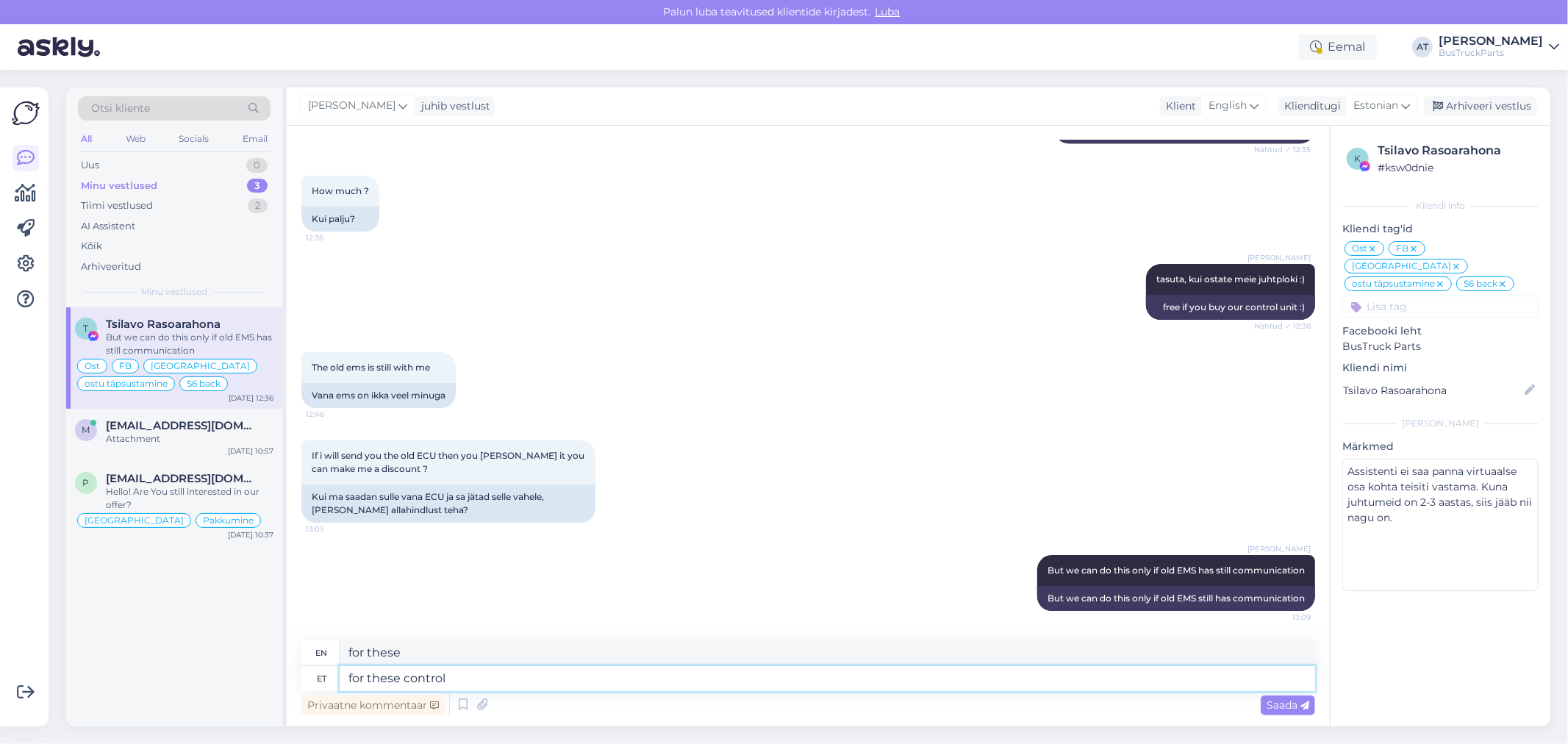
type textarea "for these control u"
type textarea "for these controls"
type textarea "for these control units w"
type textarea "for these control units"
type textarea "for these control units we"
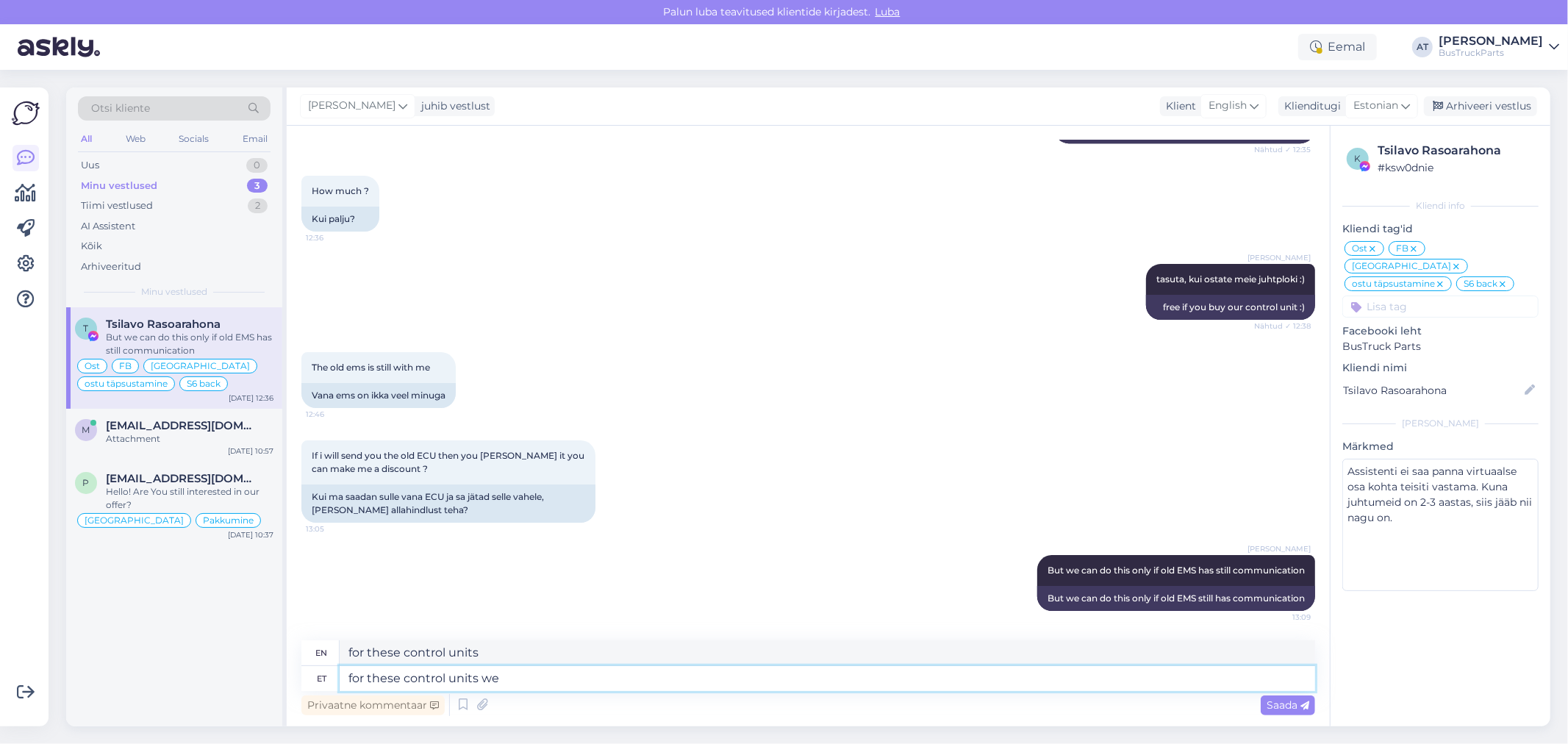
type textarea "for these control units we"
type textarea "for these control units we don"
type textarea "for these control units we don't"
type textarea "for these control units we don´t ha"
type textarea "for these control units we don´t"
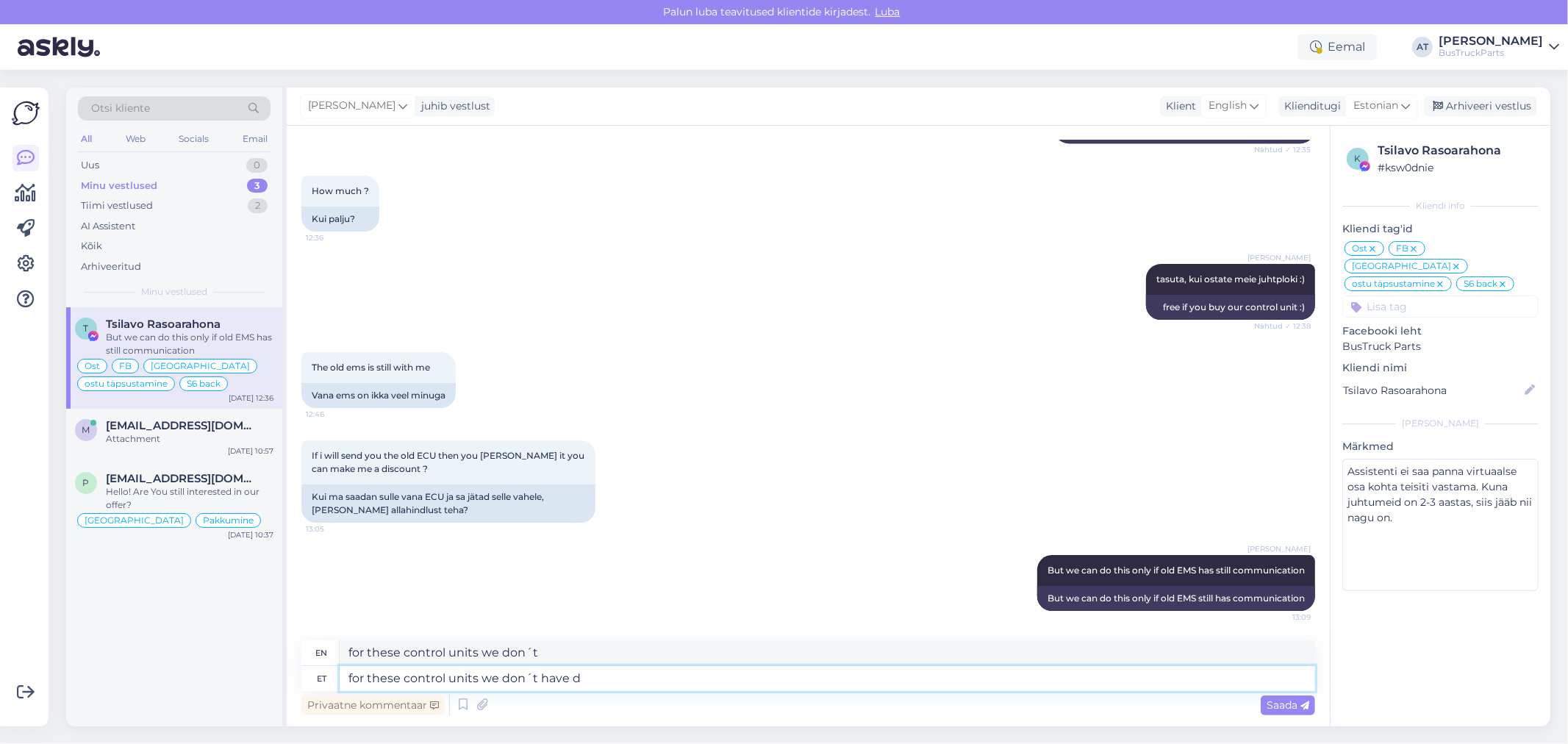
type textarea "for these control units we don´t have de"
type textarea "for these control units we don´t have"
type textarea "for these control units we don´t have deposits."
type textarea "for these control units we don't have deposits."
type textarea "for these control units we don´t have deposits. We"
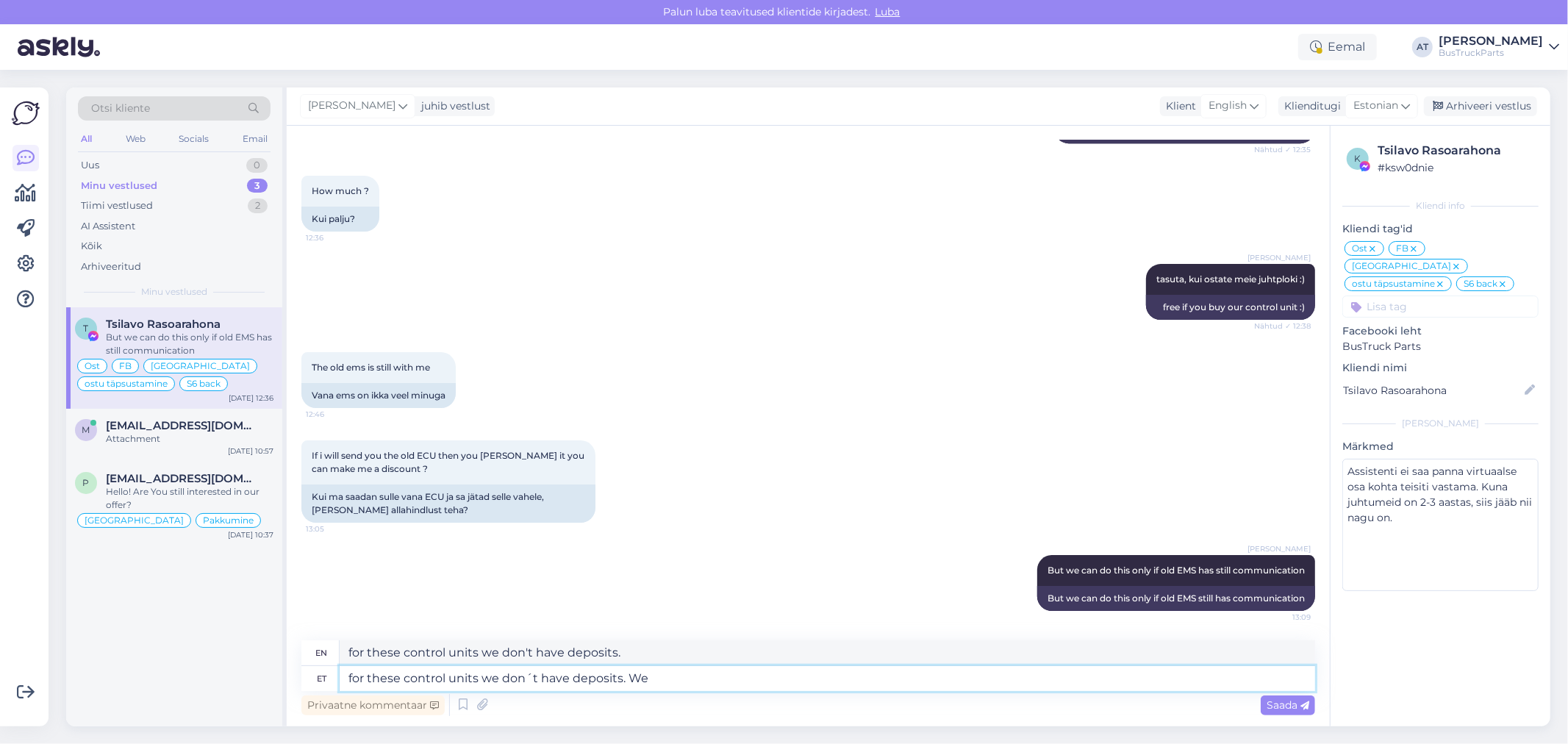
type textarea "for these control units we don't have deposits. We"
type textarea "for these control units we don´t have deposits. We can"
type textarea "for these control units we don't have deposits. We can"
type textarea "for these control units we don´t have deposits. We can send"
type textarea "for these control units we don't have deposits. We can send you"
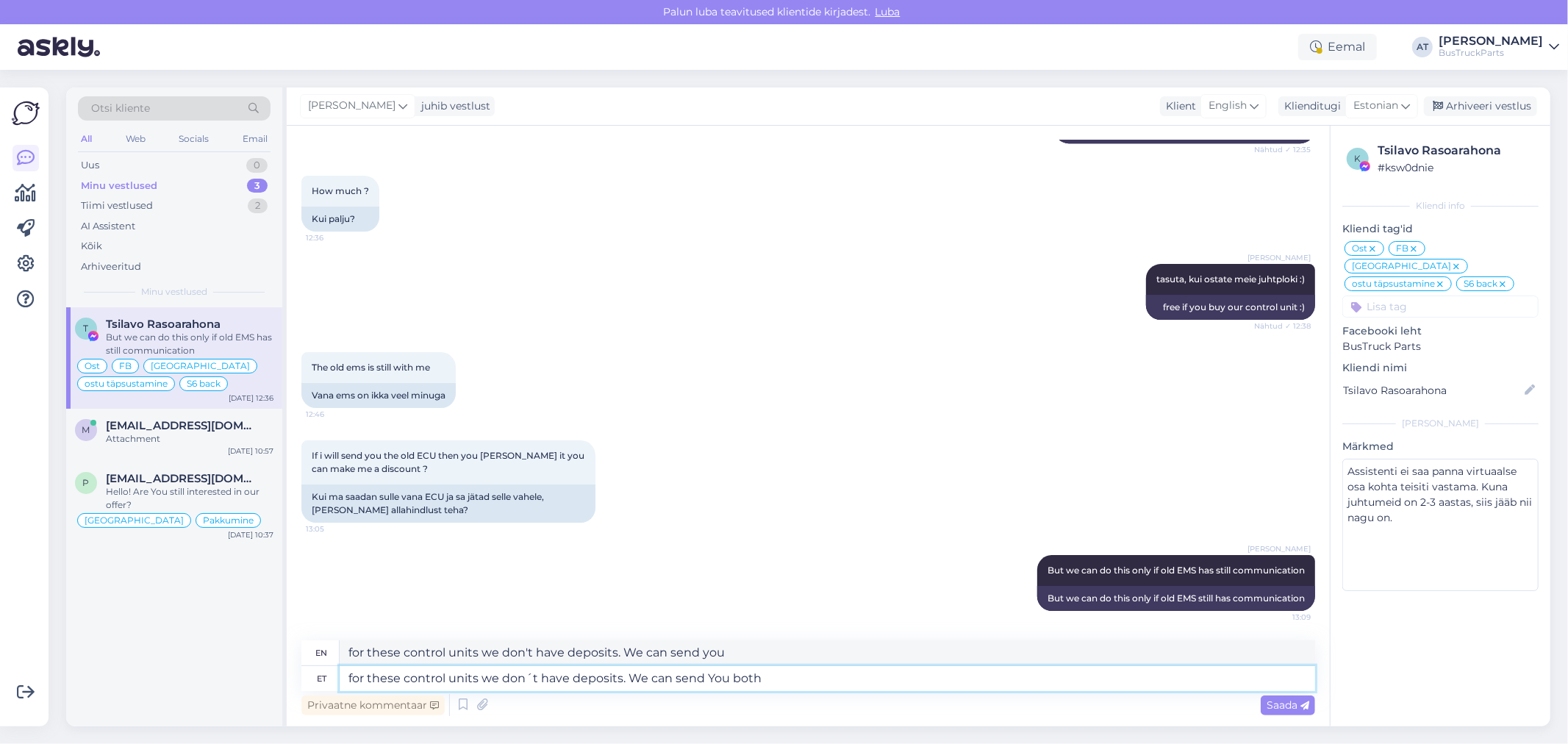
type textarea "for these control units we don´t have deposits. We can send You both"
type textarea "for these control units we don't have deposits. We can send you both"
type textarea "for these control units we don´t have deposits. We can send You both back,"
type textarea "for these control units we don't have deposits. We can send you both back,"
type textarea "for these control units we don´t have deposits. We can send You both back, if"
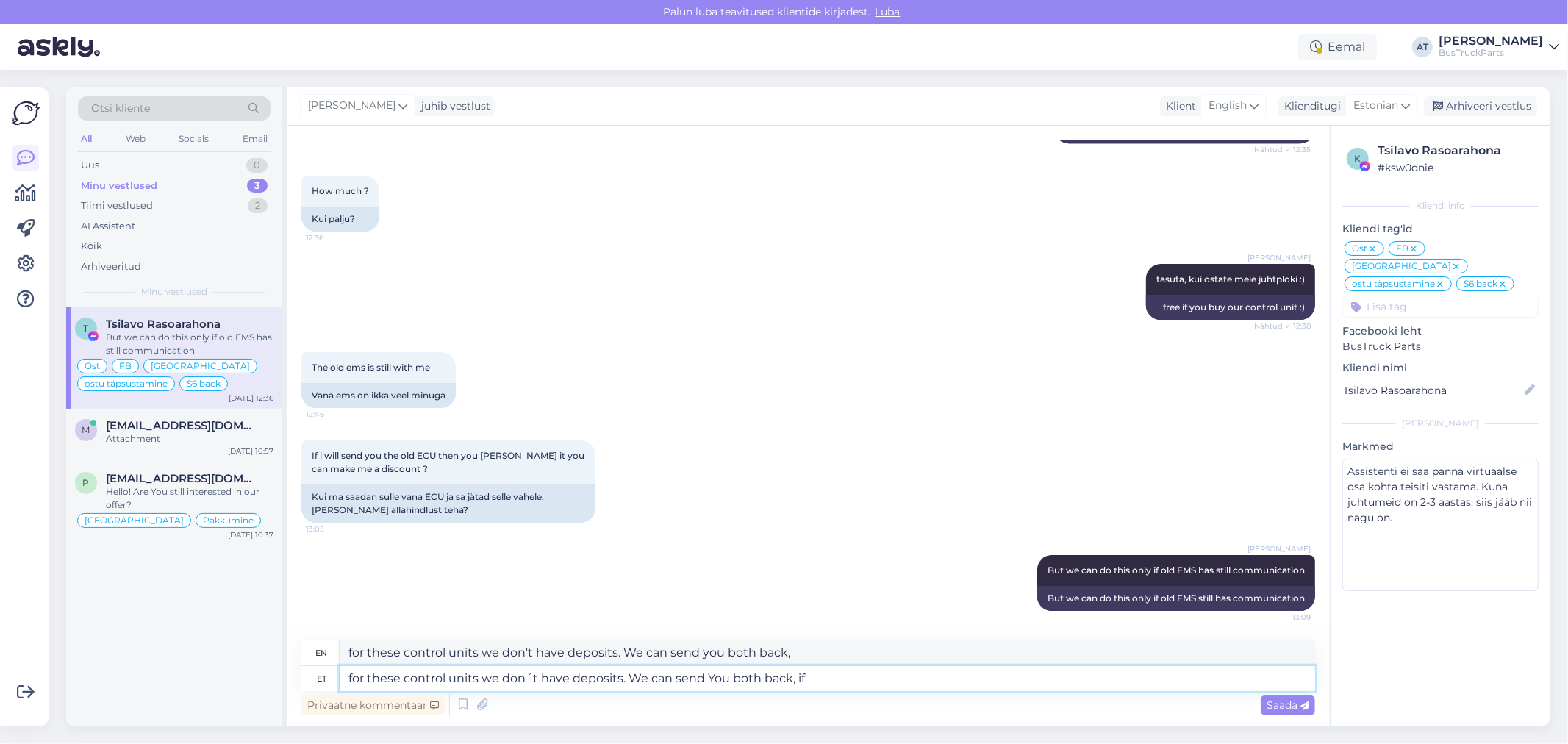
type textarea "for these control units we don't have deposits. We can send you both back, if"
type textarea "for these control units we don´t have deposits. We can send You both back, if Y…"
type textarea "for these control units we don't have deposits. We can send you both back, if y…"
type textarea "for these control units we don´t have deposits. We can send You both back, if Y…"
type textarea "for these control units we don't have deposits. We can send you both back, if y…"
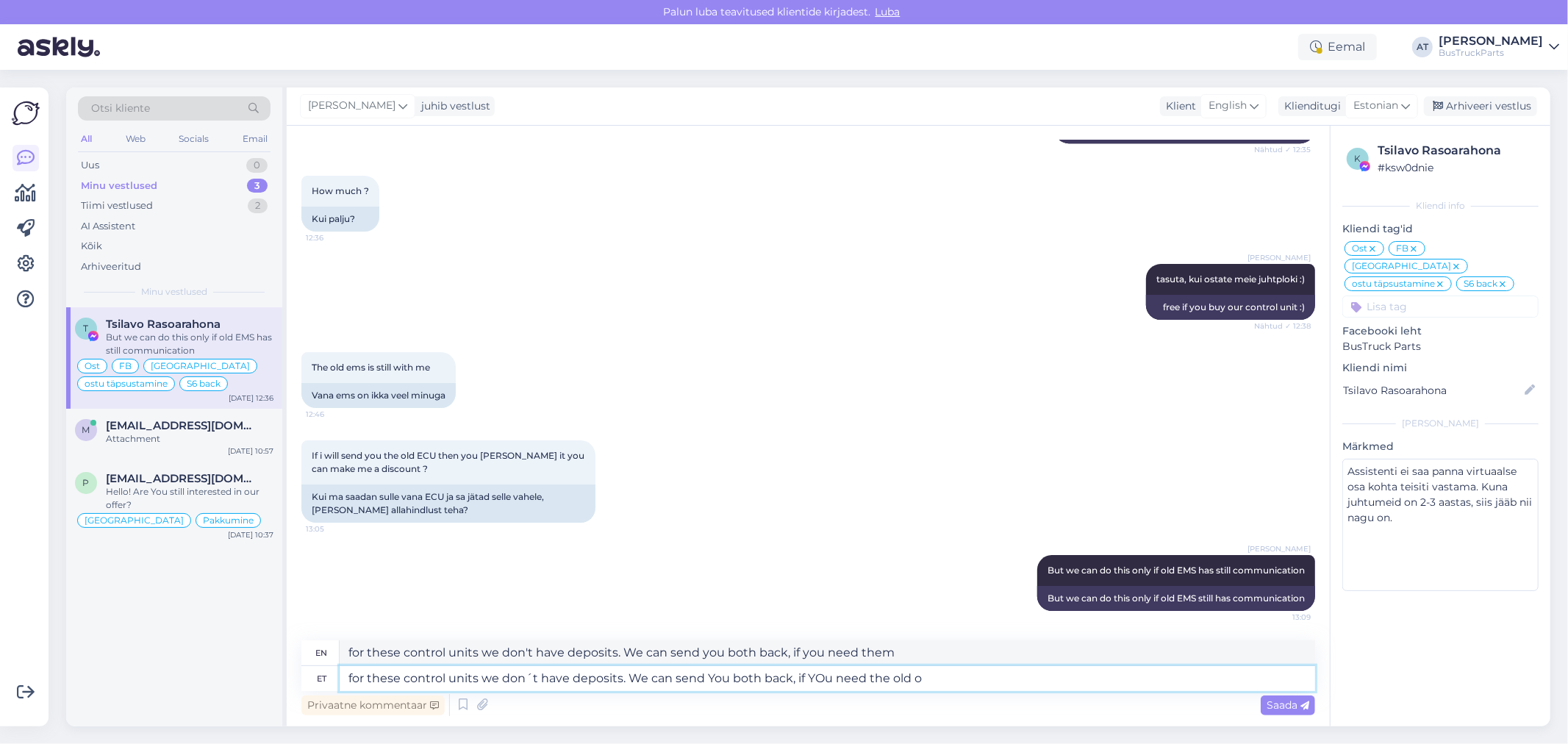
type textarea "for these control units we don´t have deposits. We can send You both back, if Y…"
type textarea "for these control units we don't have deposits. We can send you both back, if y…"
type textarea "for these control units we don´t have deposits. We can send You both back, if Y…"
type textarea "for these control units we don't have deposits. We can send you both back, if y…"
type textarea "for these control units we don´t have deposits. We can send You both back, if Y…"
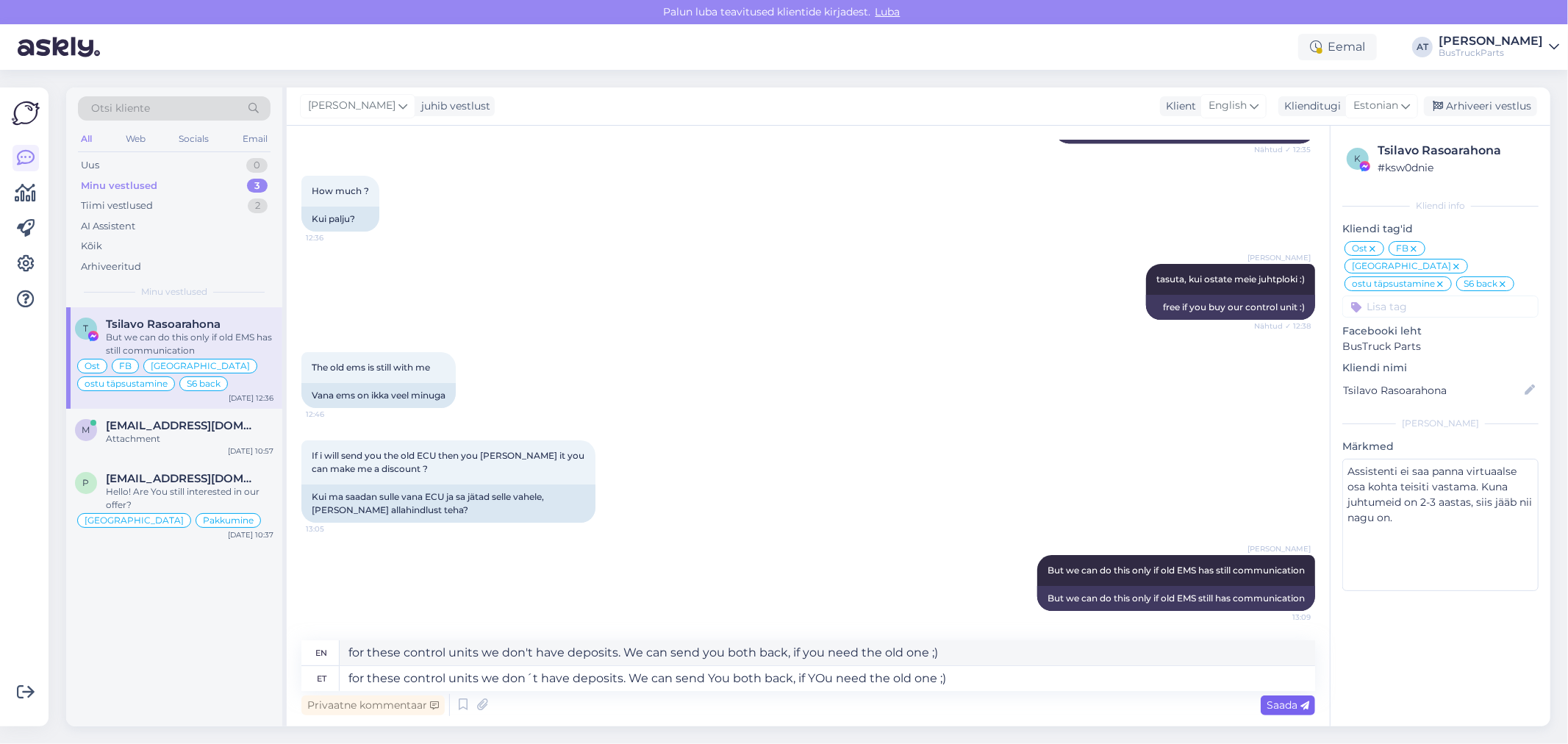
click at [1299, 707] on span "Saada" at bounding box center [1288, 705] width 43 height 13
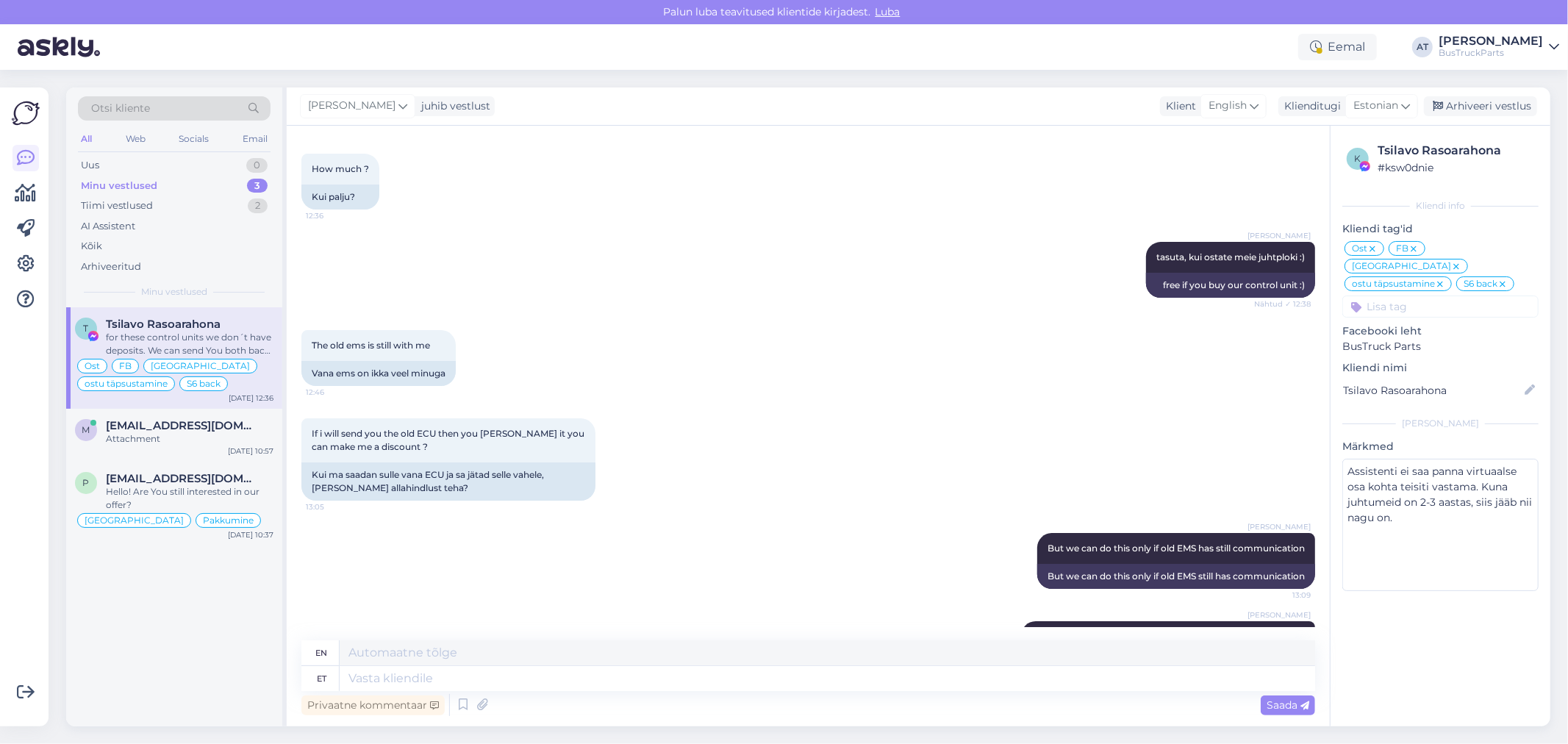
scroll to position [8927, 0]
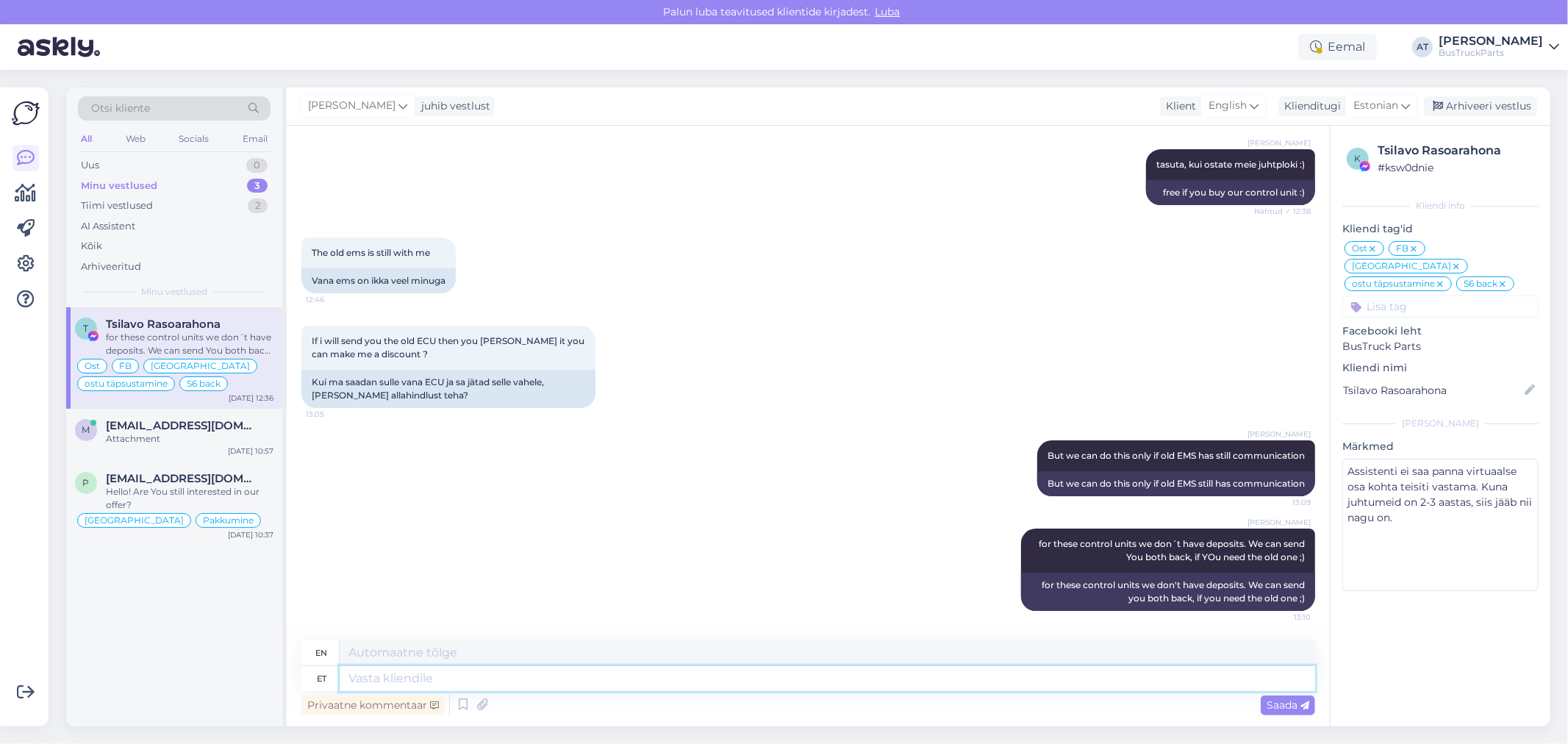
click at [722, 679] on textarea at bounding box center [828, 678] width 976 height 25
paste textarea "There is no use for us for broken ecu, we do not repair them"
type textarea "There is no use for us for broken ecu, we do not repair them"
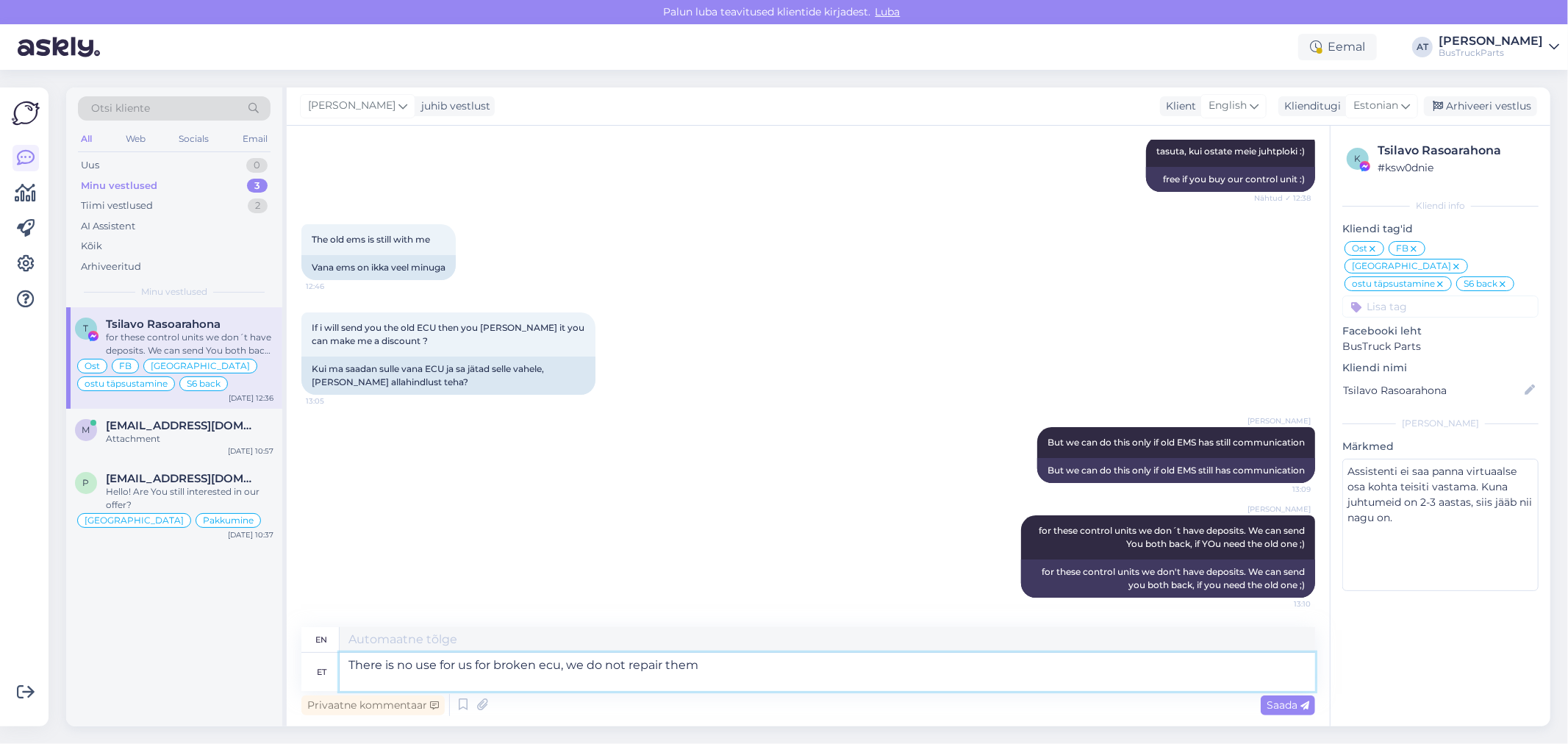
type textarea "There is no use for us for broken ecu, we do not repair them"
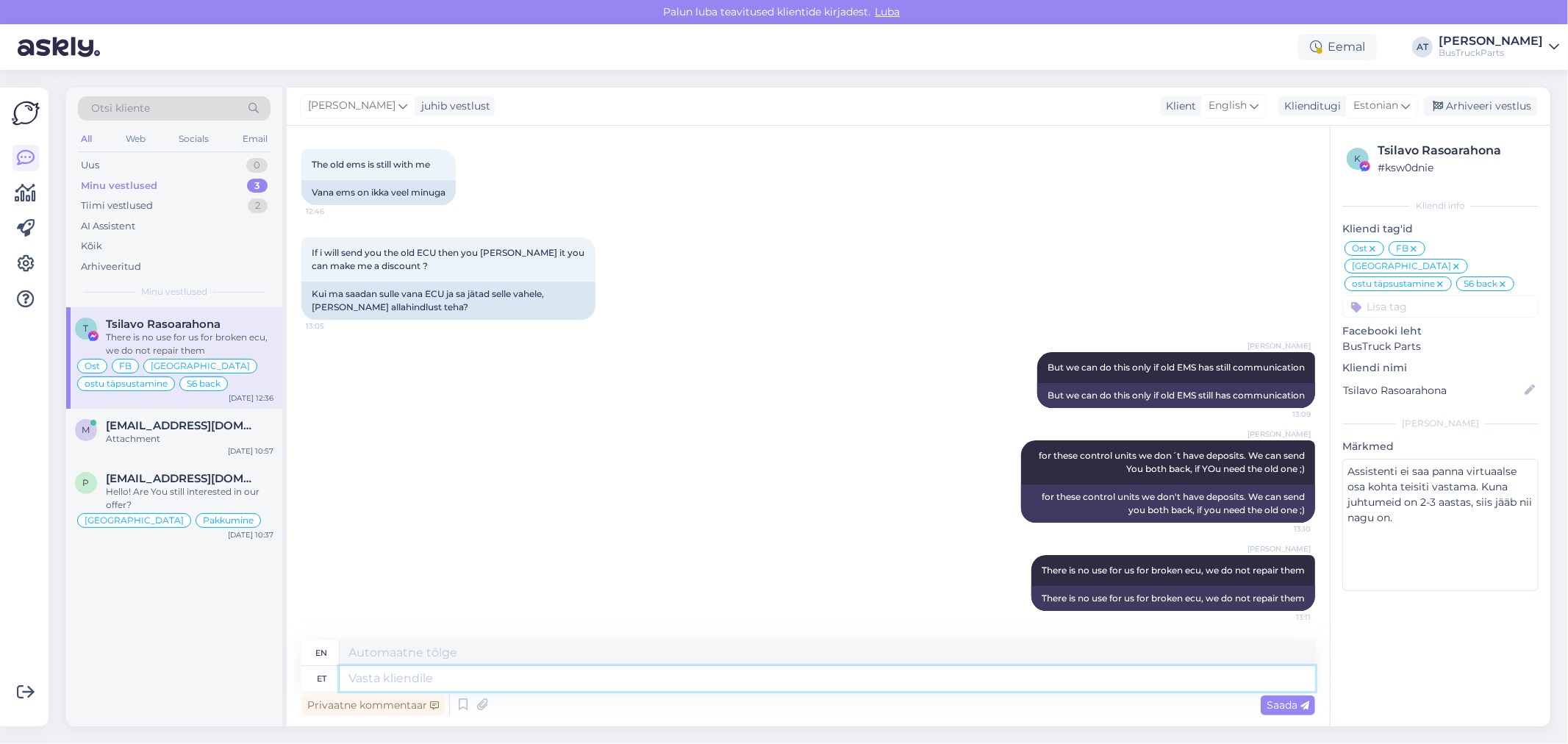
click at [921, 675] on textarea at bounding box center [828, 678] width 976 height 25
